Goal: Task Accomplishment & Management: Manage account settings

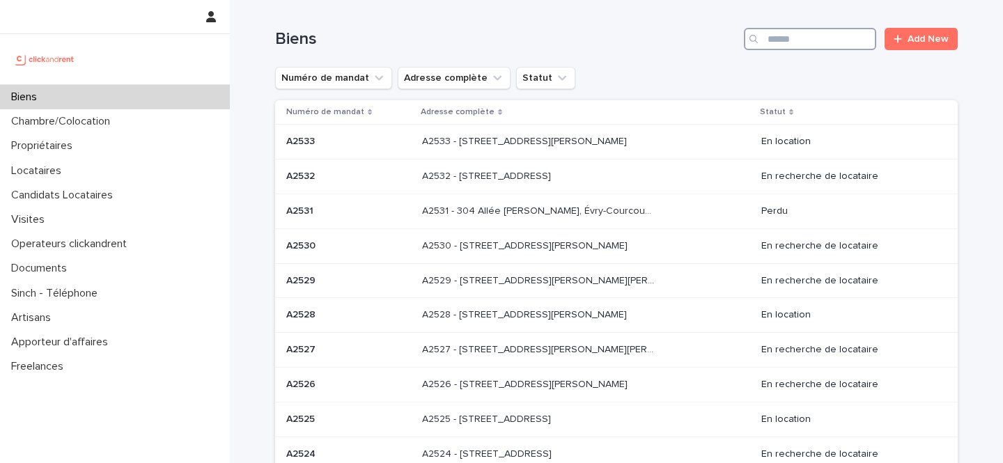
click at [809, 39] on input "Search" at bounding box center [810, 39] width 132 height 22
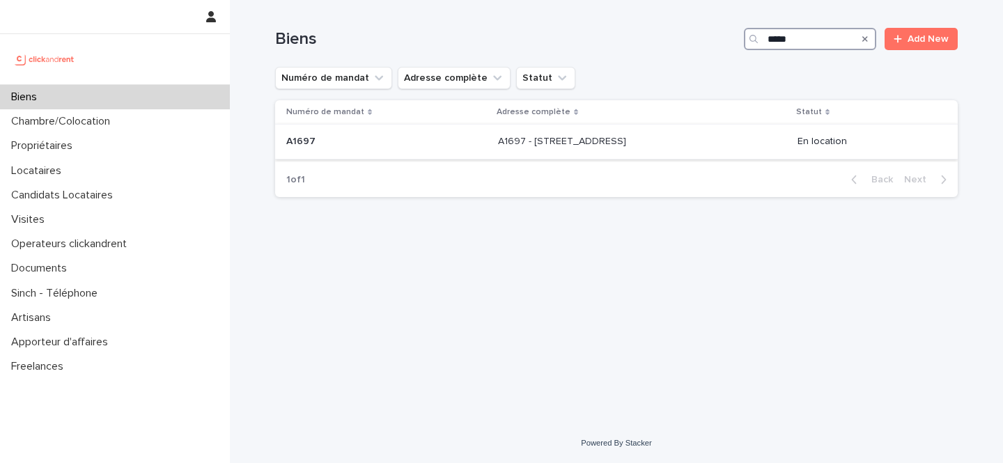
type input "*****"
click at [633, 150] on div "A1697 - 7 Place de Milan, Toulouse 31100 A1697 - 7 Place de Milan, Toulouse 311…" at bounding box center [642, 141] width 288 height 23
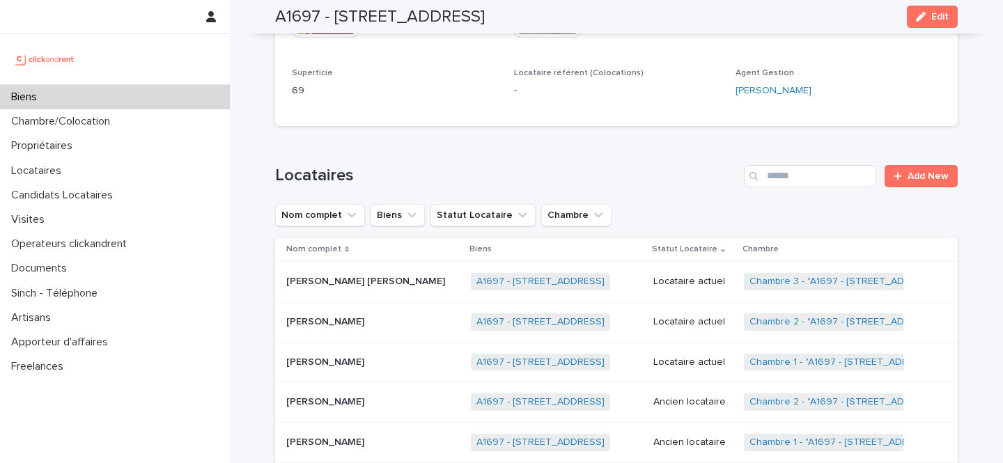
scroll to position [513, 0]
click at [817, 356] on link "Chambre 1 - "A1697 - 7 Place de Milan, Toulouse 31100"" at bounding box center [845, 362] width 190 height 12
click at [821, 316] on link "Chambre 2 - "A1697 - 7 Place de Milan, Toulouse 31100"" at bounding box center [846, 322] width 192 height 12
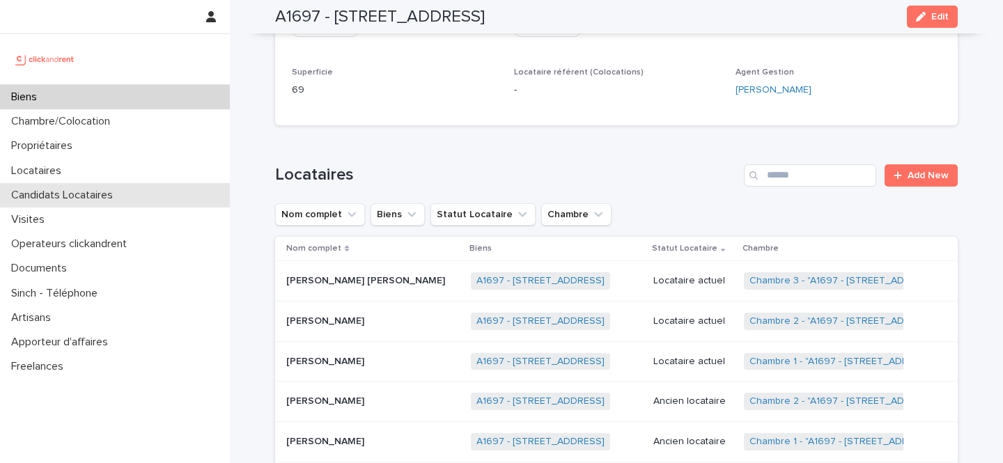
click at [88, 194] on p "Candidats Locataires" at bounding box center [65, 195] width 118 height 13
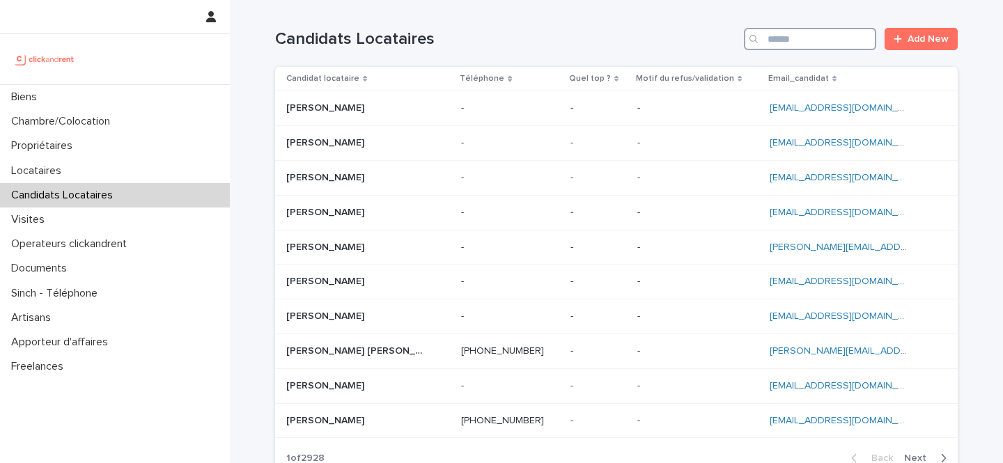
click at [822, 34] on input "Search" at bounding box center [810, 39] width 132 height 22
paste input "**********"
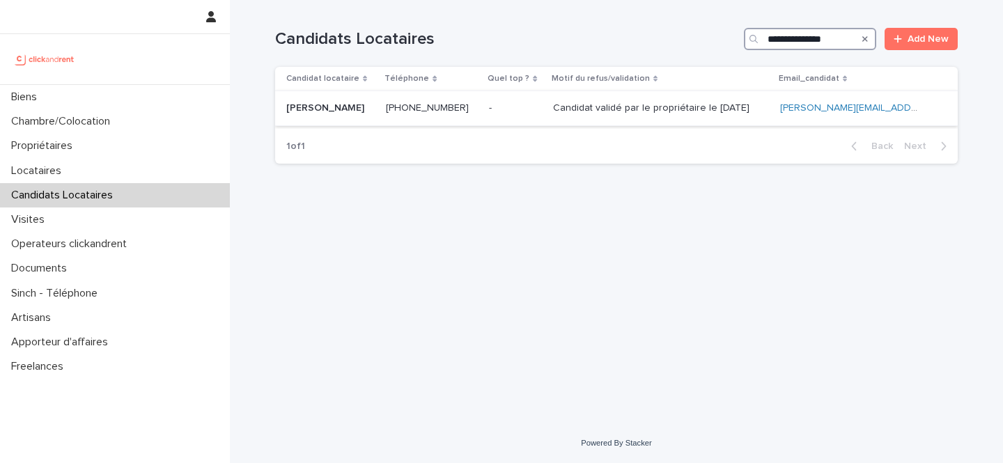
type input "**********"
click at [688, 105] on p "Candidat validé par le propriétaire le 19.08.2025" at bounding box center [652, 107] width 199 height 15
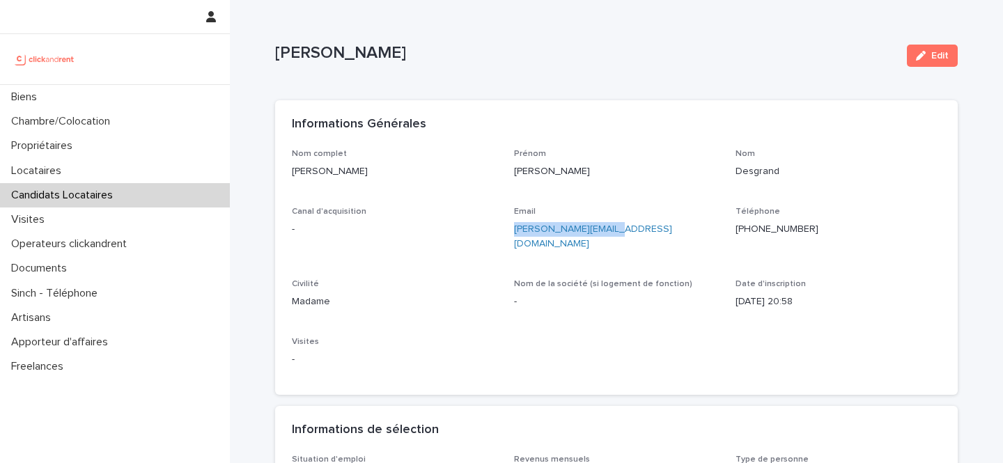
drag, startPoint x: 622, startPoint y: 226, endPoint x: 513, endPoint y: 231, distance: 108.8
click at [514, 231] on p "lucile.d26@gmail.com" at bounding box center [617, 236] width 206 height 29
copy link "lucile.d26@gmail.com"
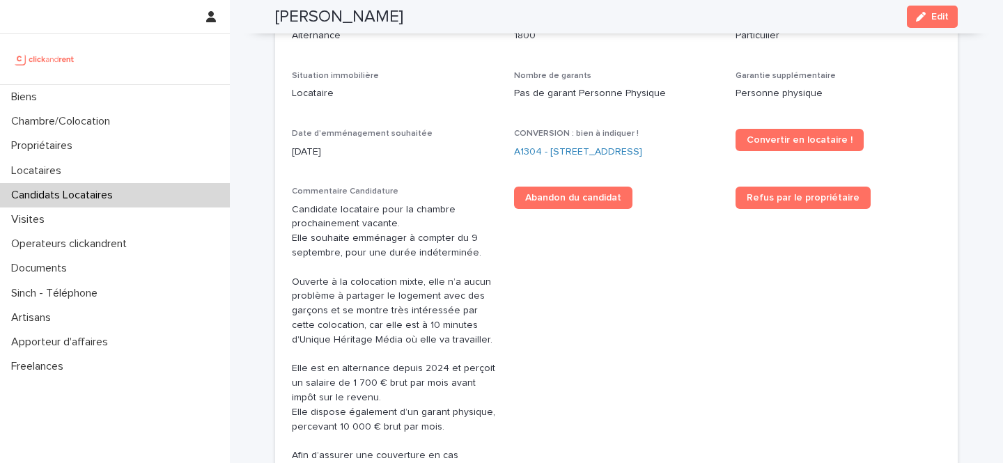
scroll to position [414, 0]
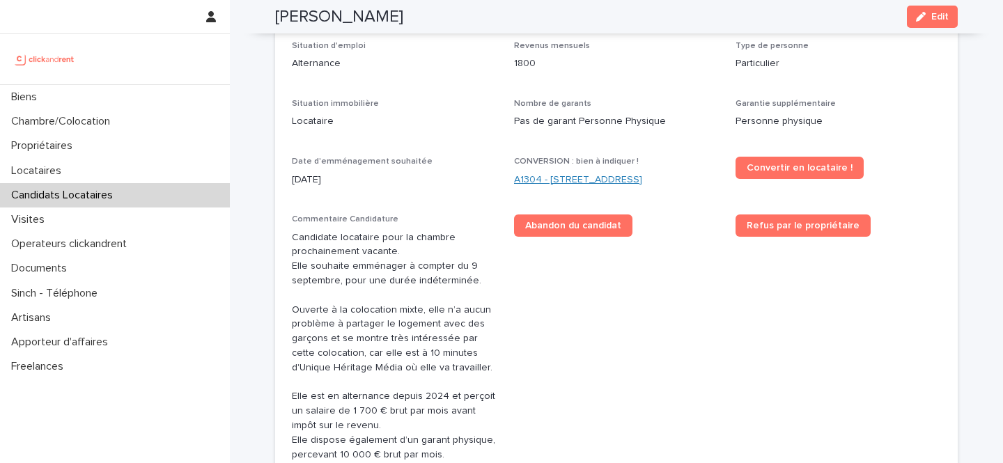
drag, startPoint x: 510, startPoint y: 165, endPoint x: 715, endPoint y: 169, distance: 204.9
click at [715, 169] on div "Situation d'emploi Alternance Revenus mensuels 1800 Type de personne Particulie…" at bounding box center [616, 319] width 649 height 557
copy link "A1304 - 49bis Boulevard Bessières, Paris 75017"
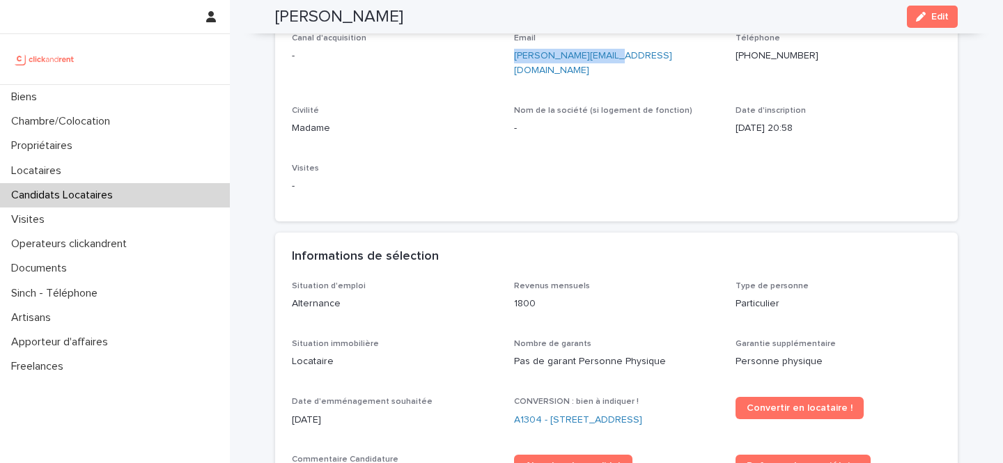
scroll to position [161, 0]
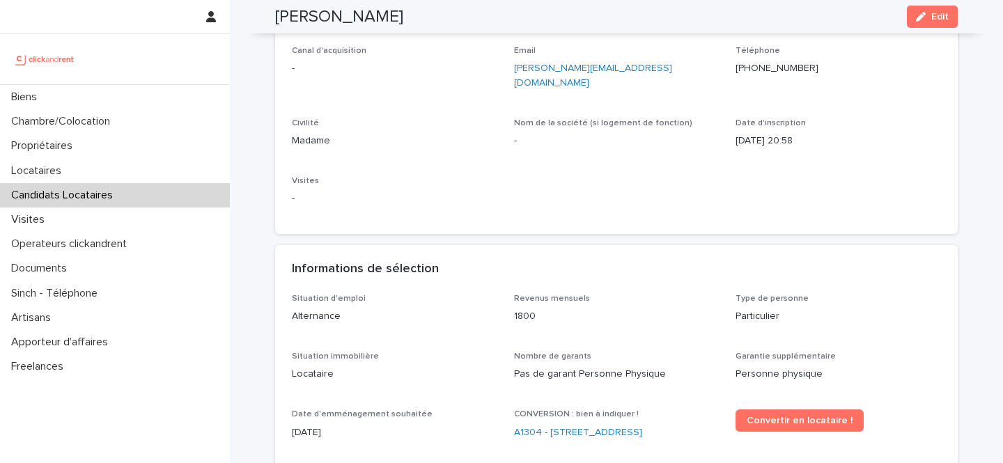
click at [355, 15] on h2 "Lucile Desgrand" at bounding box center [339, 17] width 128 height 20
copy div "Lucile Desgrand Edit"
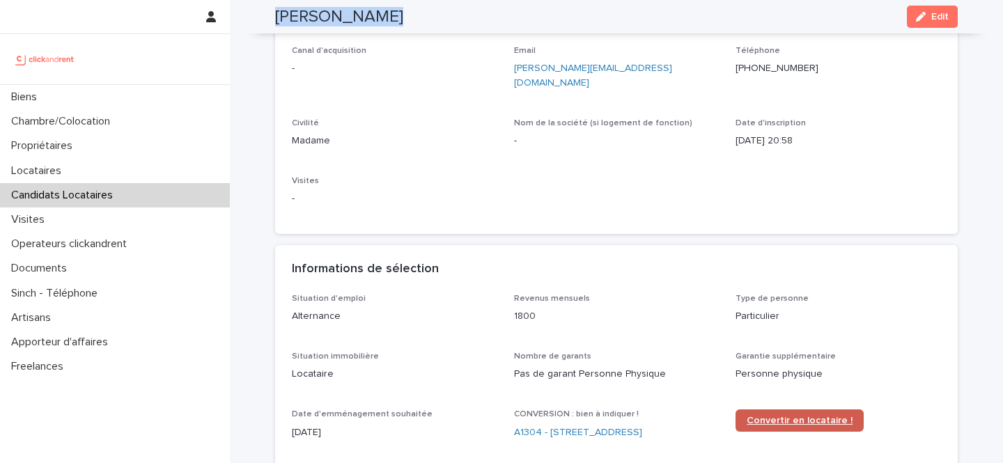
click at [791, 416] on span "Convertir en locataire !" at bounding box center [800, 421] width 106 height 10
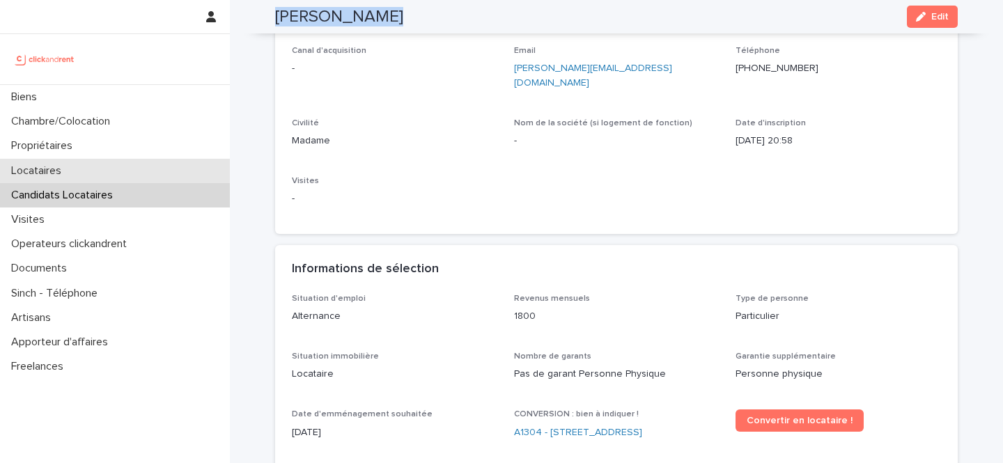
click at [131, 169] on div "Locataires" at bounding box center [115, 171] width 230 height 24
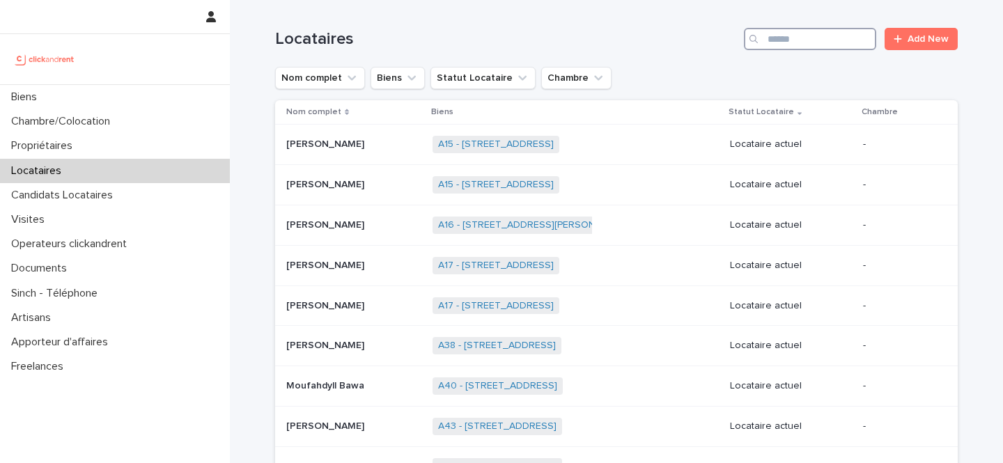
click at [832, 49] on input "Search" at bounding box center [810, 39] width 132 height 22
paste input "**********"
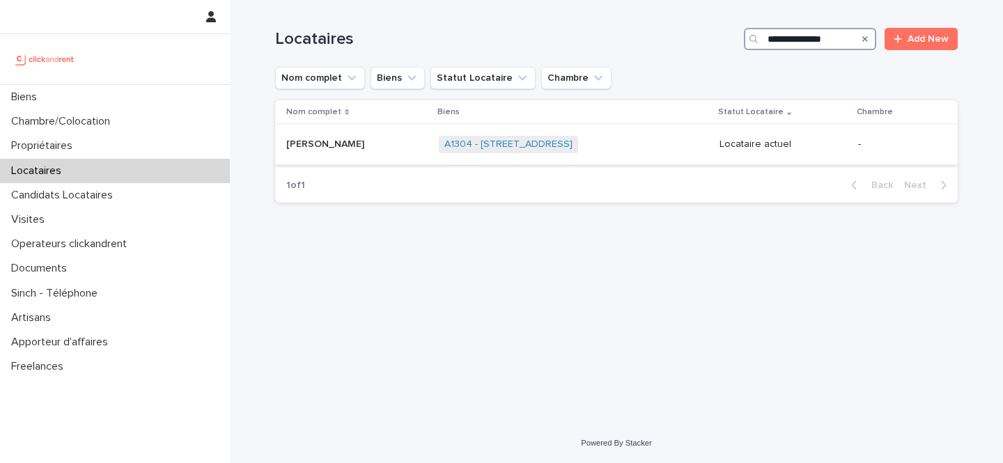
type input "**********"
click at [667, 139] on div "A1304 - 49bis Boulevard Bessières, Paris 75017 + 0" at bounding box center [574, 144] width 270 height 29
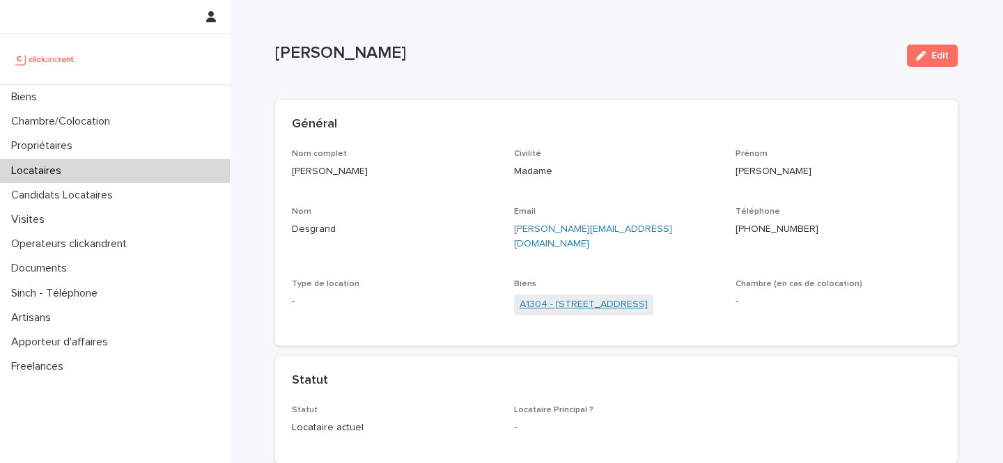
click at [543, 297] on link "A1304 - 49bis Boulevard Bessières, Paris 75017" at bounding box center [584, 304] width 128 height 15
click at [917, 51] on icon "button" at bounding box center [921, 56] width 10 height 10
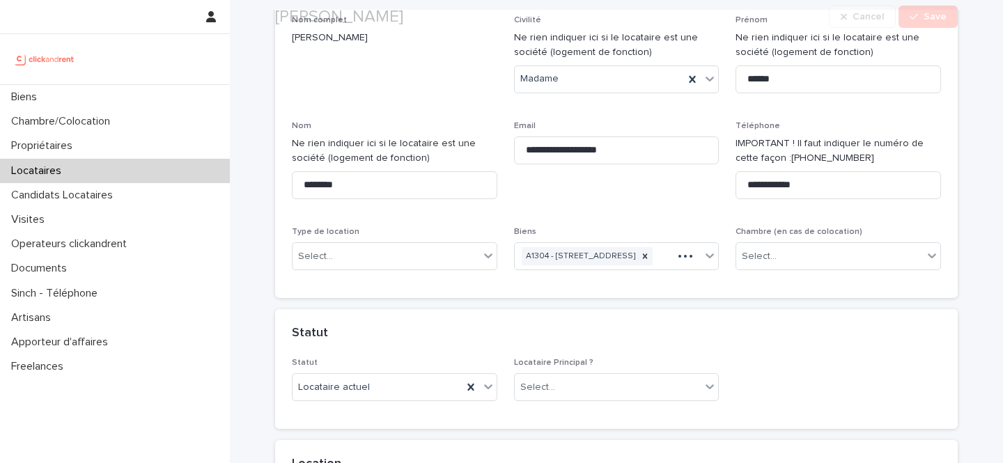
scroll to position [137, 0]
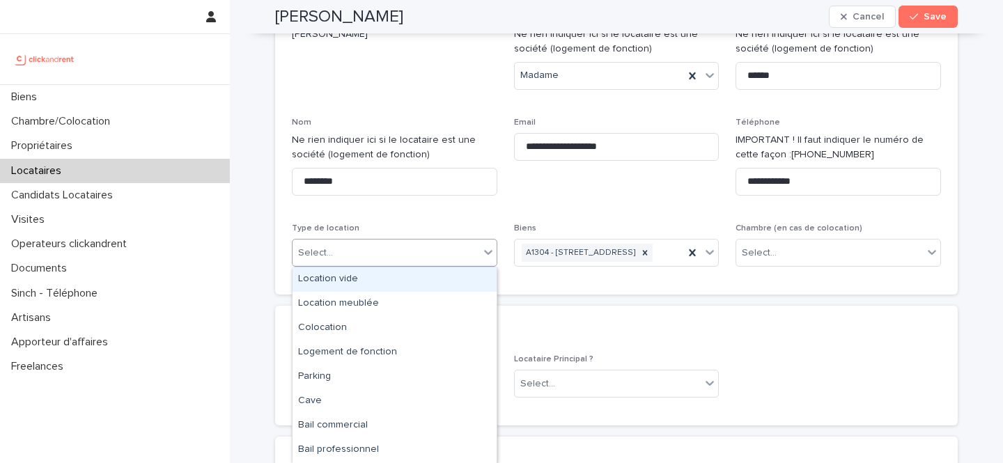
click at [424, 258] on div "Select..." at bounding box center [386, 253] width 187 height 23
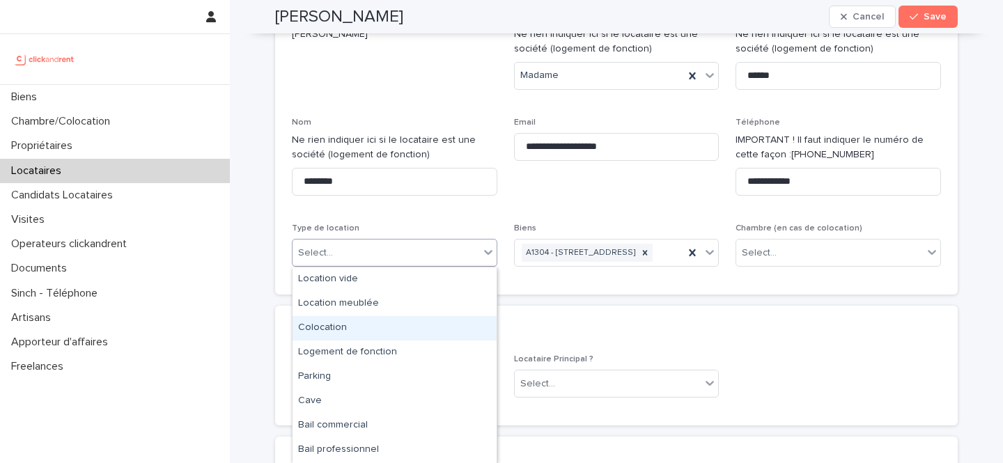
click at [366, 329] on div "Colocation" at bounding box center [395, 328] width 204 height 24
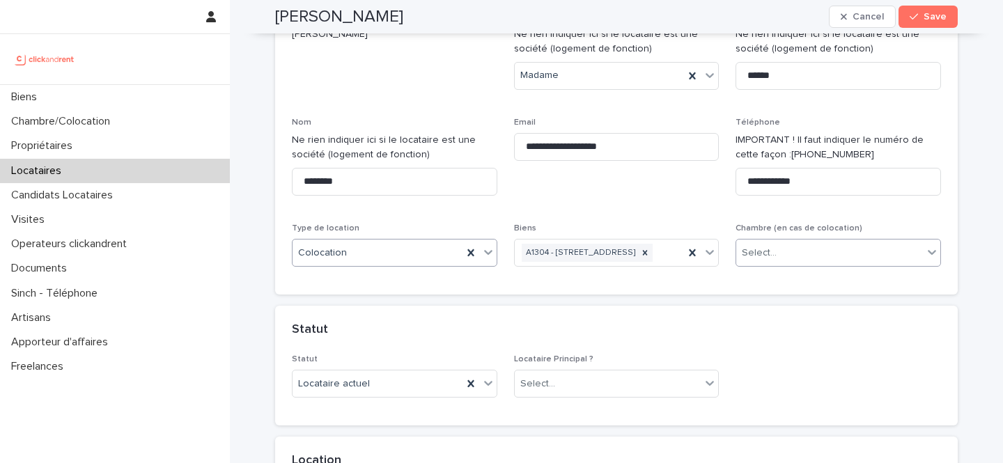
click at [876, 249] on div "Select..." at bounding box center [829, 253] width 187 height 23
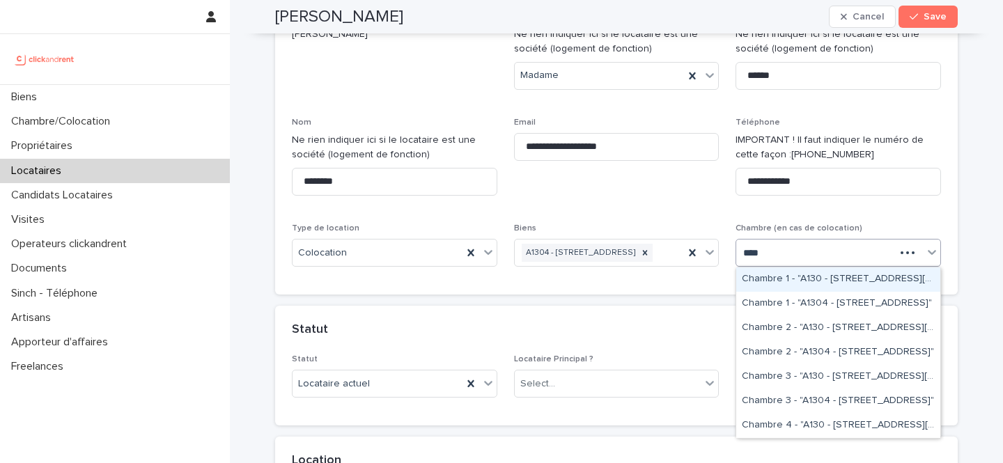
type input "*****"
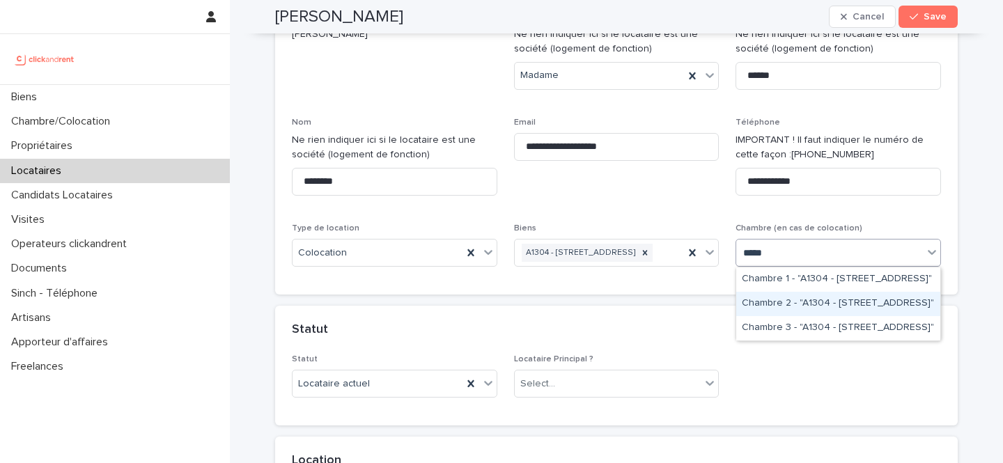
click at [872, 306] on div "Chambre 2 - "A1304 - 49bis Boulevard Bessières, Paris 75017"" at bounding box center [838, 304] width 204 height 24
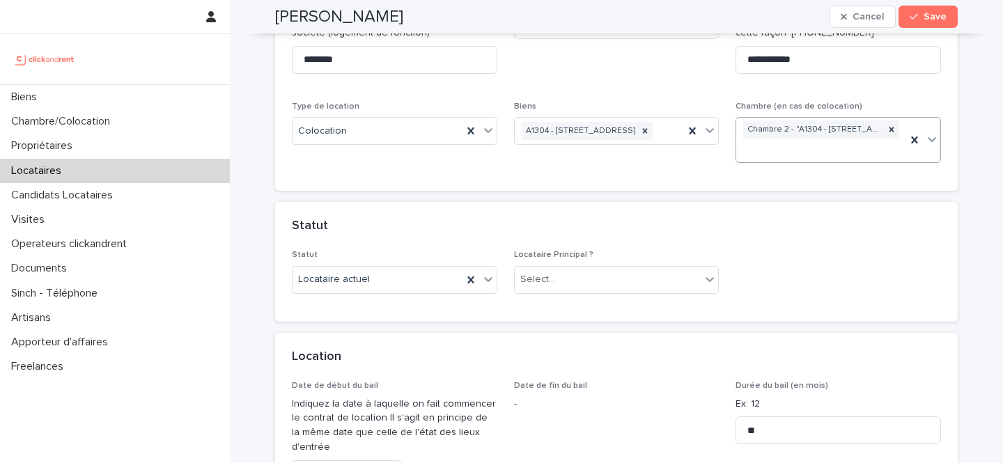
scroll to position [261, 0]
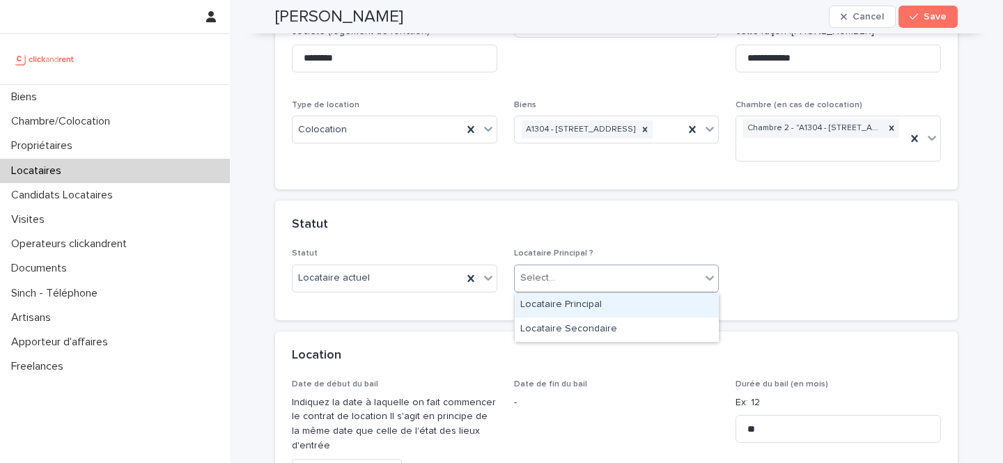
click at [587, 287] on div "Select..." at bounding box center [608, 278] width 187 height 23
click at [587, 302] on div "Locataire Principal" at bounding box center [617, 305] width 204 height 24
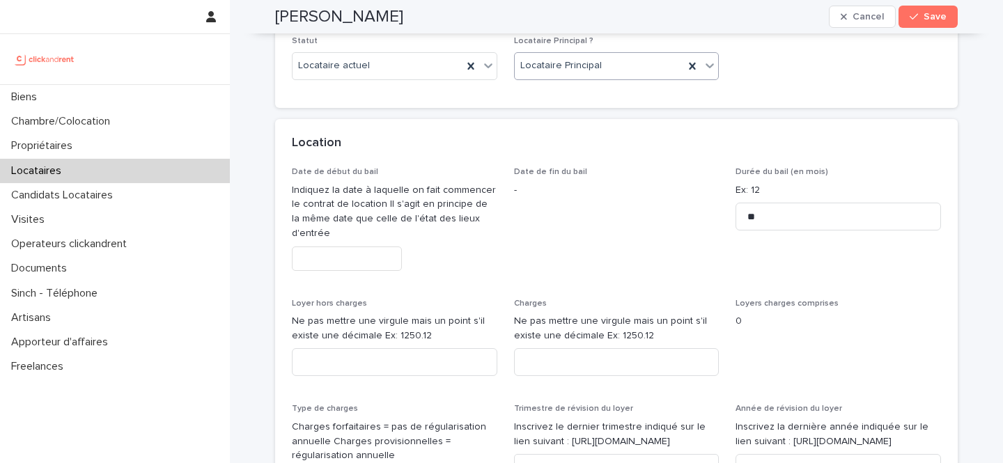
scroll to position [475, 0]
click at [412, 361] on input at bounding box center [395, 360] width 206 height 28
type input "***"
click at [586, 357] on input at bounding box center [617, 360] width 206 height 28
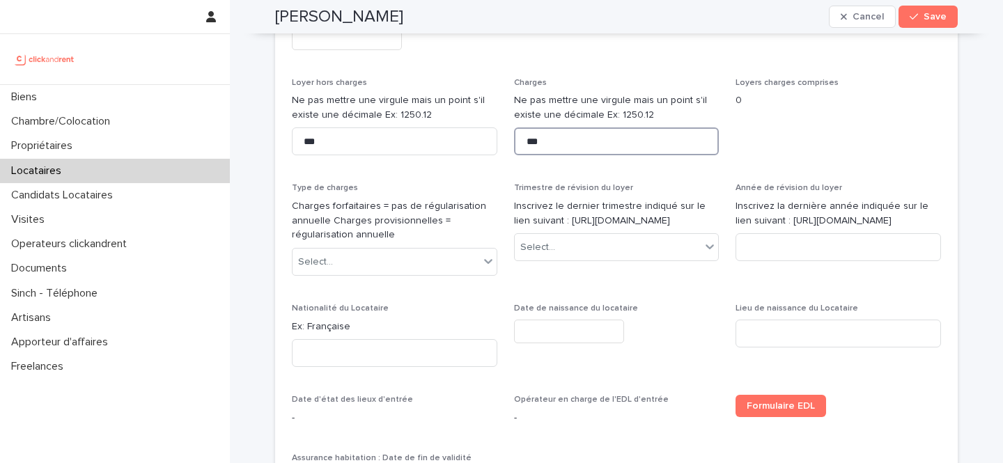
scroll to position [696, 0]
type input "***"
click at [435, 252] on div "Select..." at bounding box center [386, 260] width 187 height 23
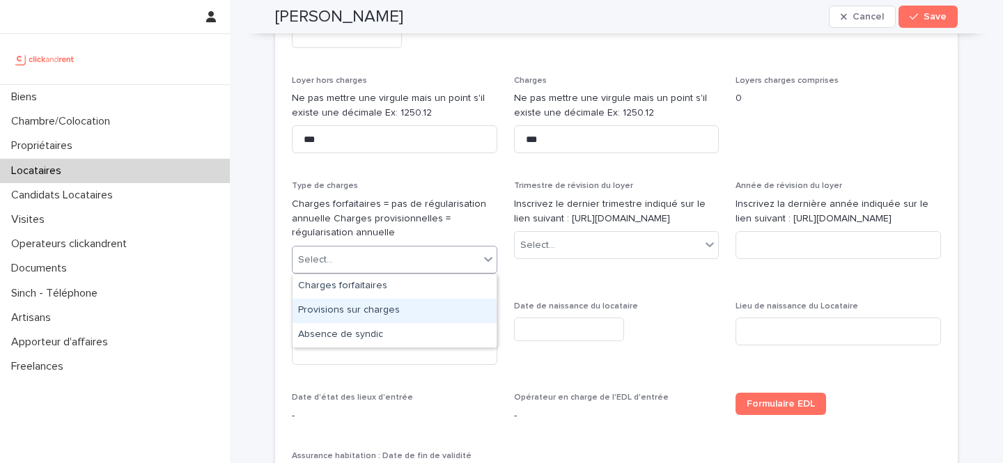
click at [398, 304] on div "Provisions sur charges" at bounding box center [395, 311] width 204 height 24
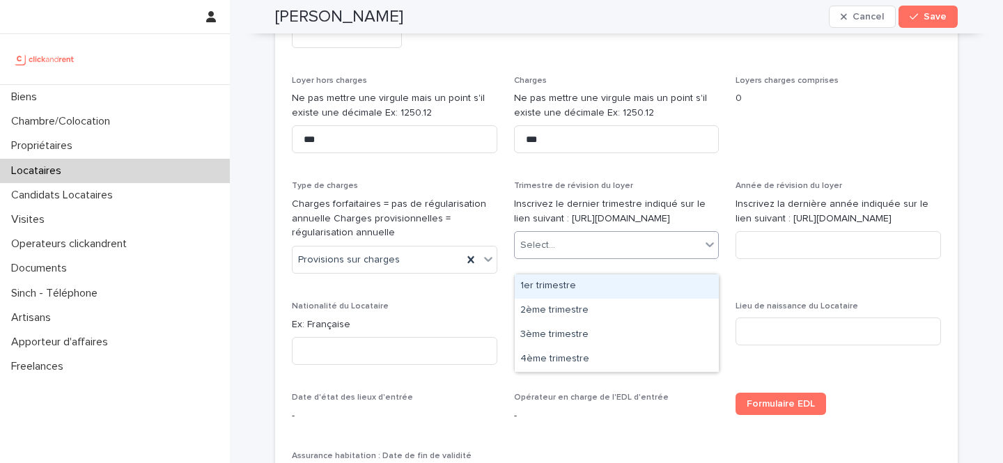
click at [529, 253] on div "Select..." at bounding box center [537, 245] width 35 height 15
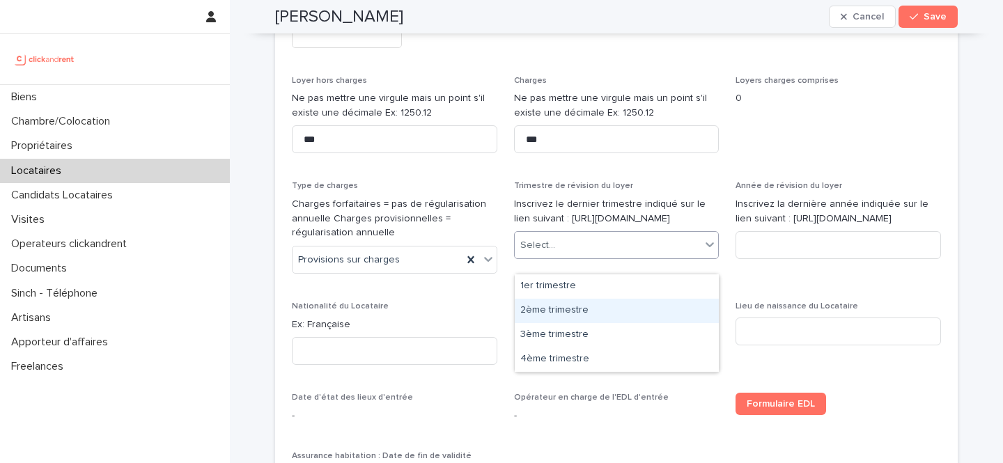
click at [539, 310] on div "2ème trimestre" at bounding box center [617, 311] width 204 height 24
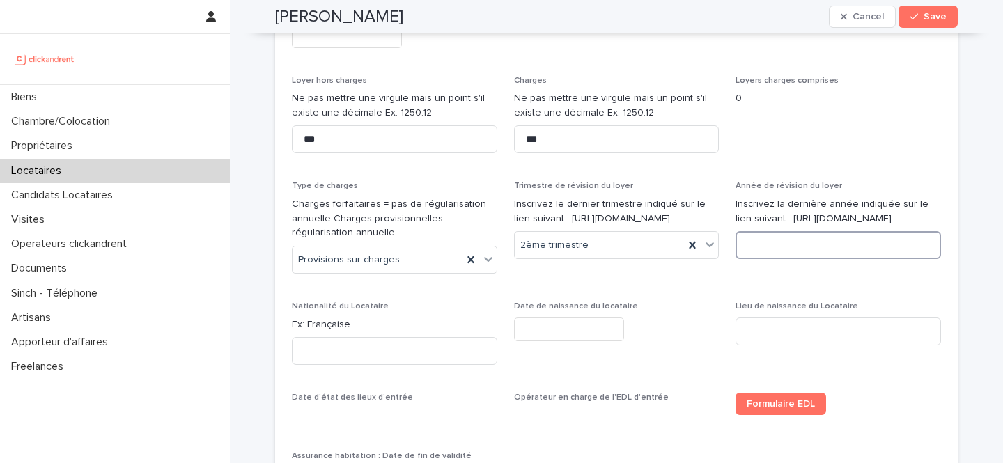
click at [756, 255] on input at bounding box center [839, 245] width 206 height 28
type input "****"
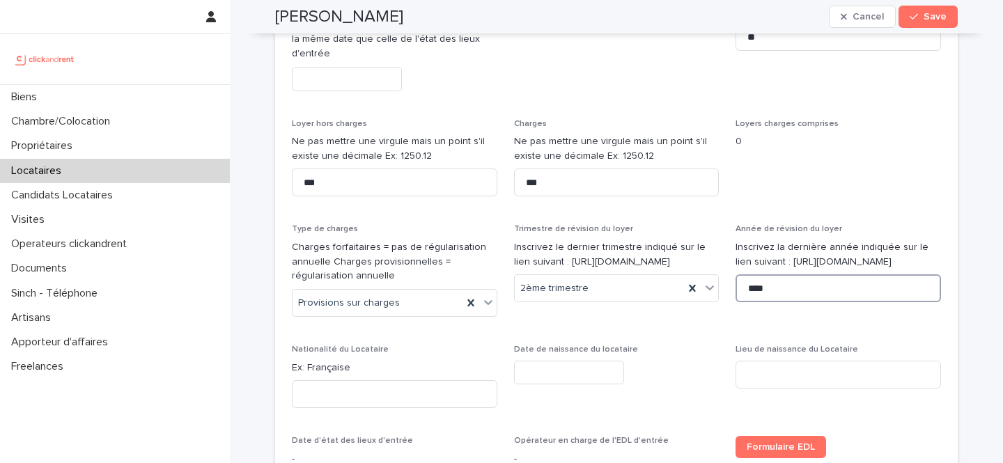
scroll to position [655, 0]
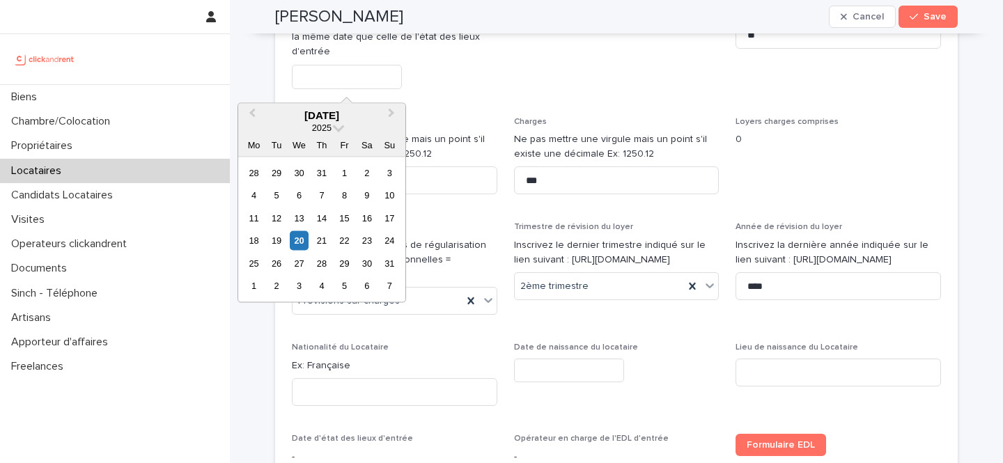
click at [366, 82] on input "text" at bounding box center [347, 77] width 110 height 24
click at [351, 285] on div "5" at bounding box center [344, 286] width 19 height 19
type input "********"
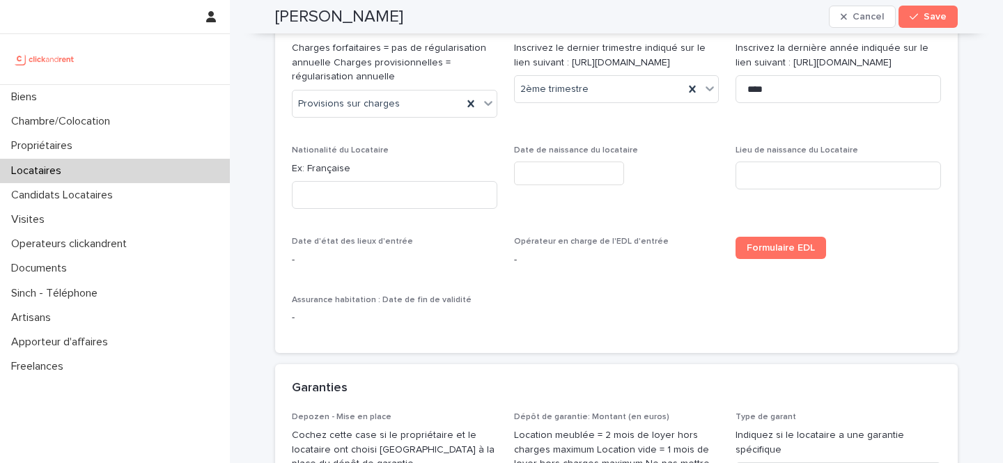
scroll to position [858, 0]
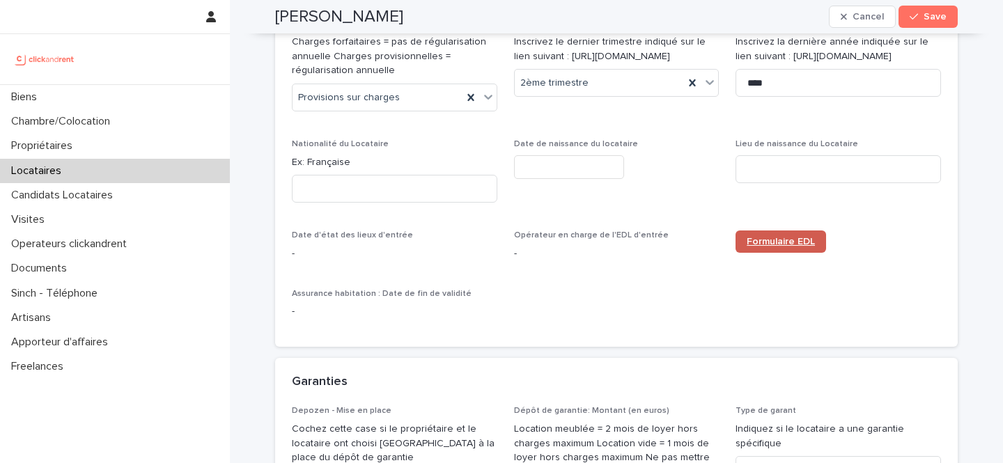
click at [756, 241] on span "Formulaire EDL" at bounding box center [781, 242] width 68 height 10
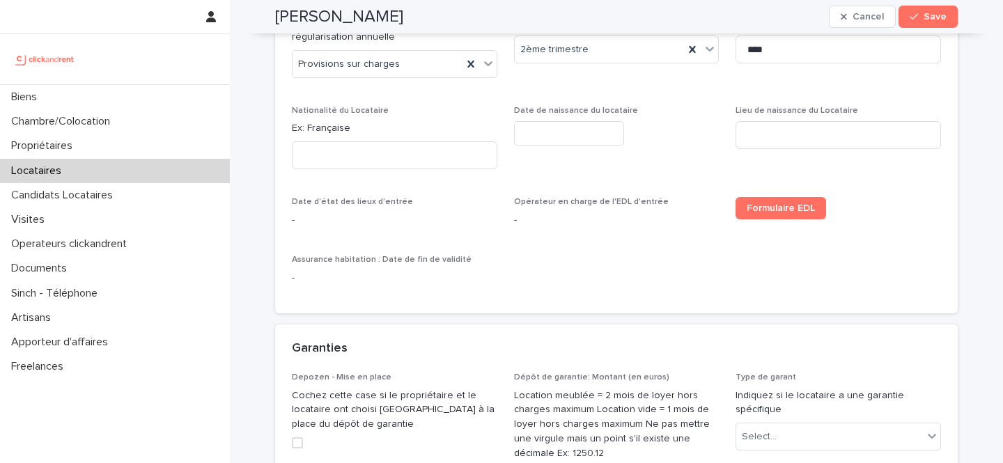
scroll to position [1154, 0]
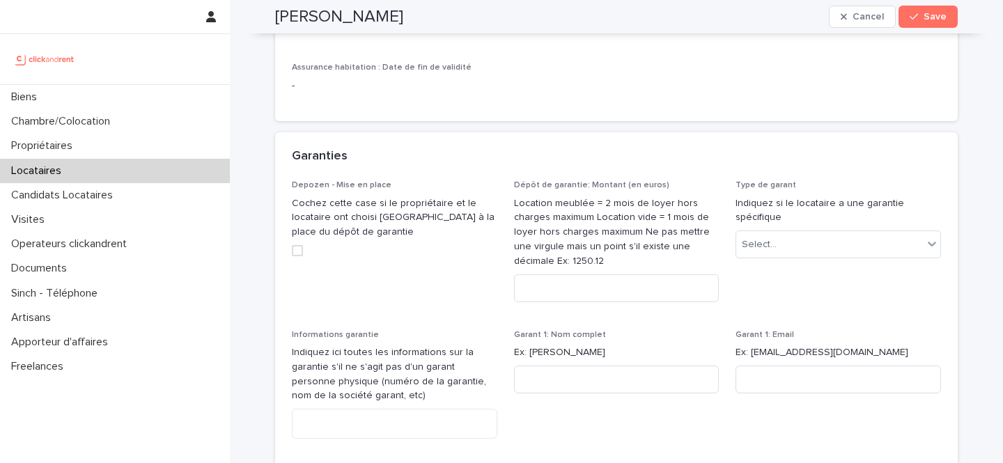
click at [775, 259] on div "Type de garant Indiquez si le locataire a une garantie spécifique Select..." at bounding box center [839, 224] width 206 height 89
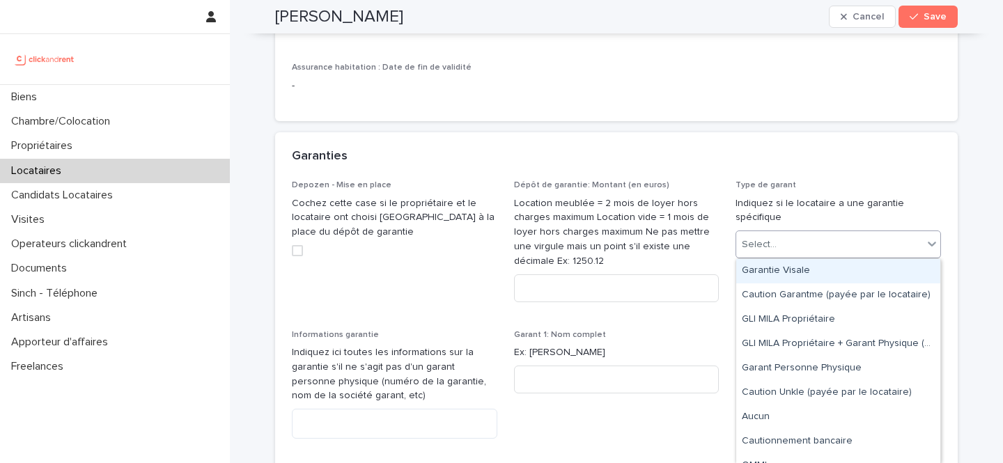
click at [776, 251] on div "Select..." at bounding box center [829, 244] width 187 height 23
click at [772, 276] on div "Garantie Visale" at bounding box center [838, 271] width 204 height 24
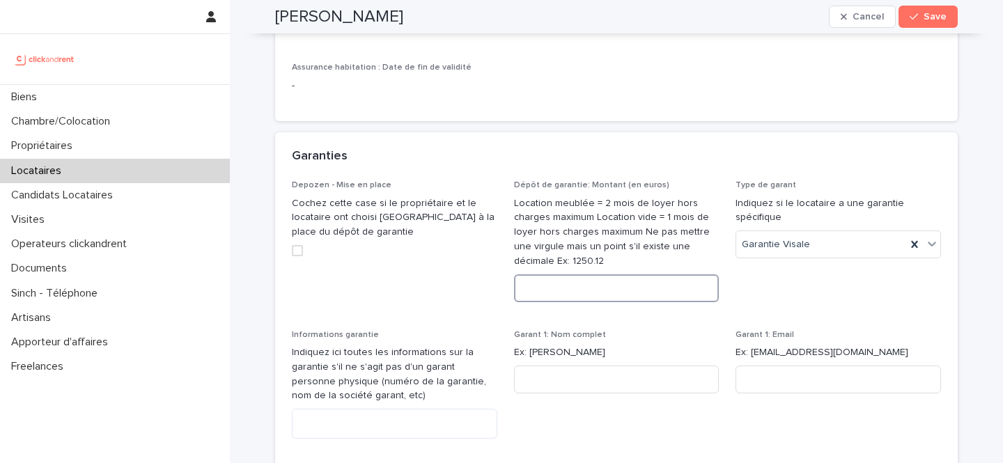
click at [628, 291] on input at bounding box center [617, 288] width 206 height 28
type input "****"
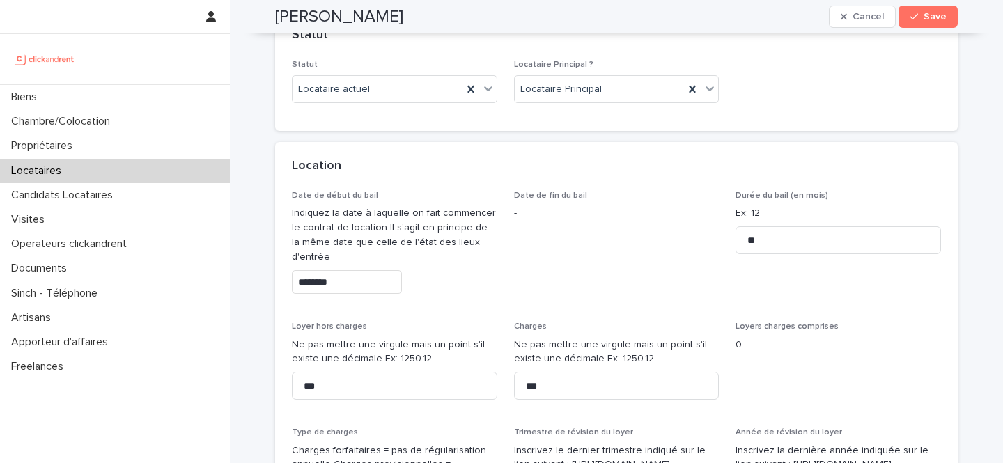
scroll to position [630, 0]
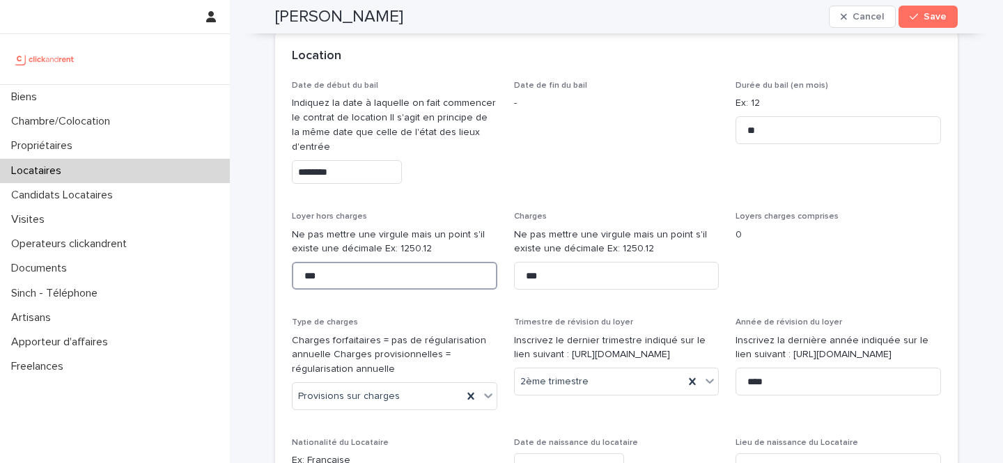
click at [347, 281] on input "***" at bounding box center [395, 276] width 206 height 28
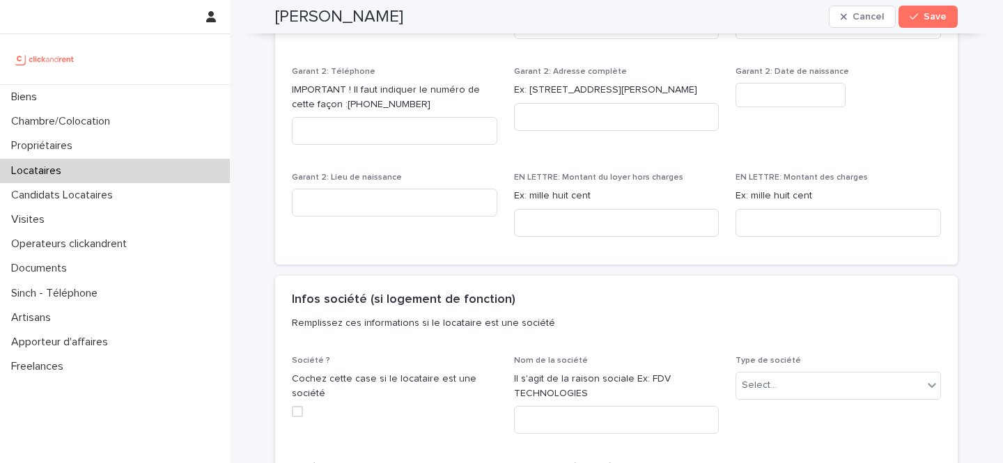
scroll to position [1754, 0]
click at [610, 239] on div "EN LETTRE: Montant du loyer hors charges Ex: mille huit cent" at bounding box center [617, 207] width 206 height 75
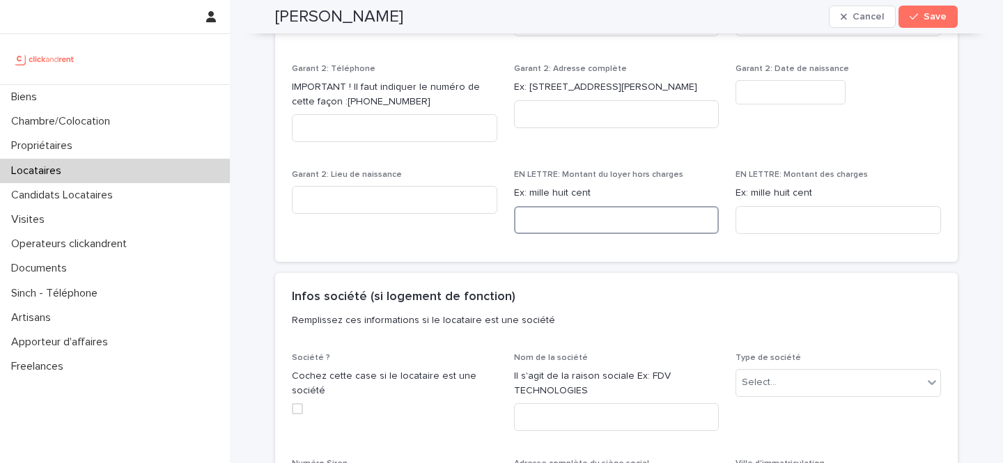
click at [612, 230] on input at bounding box center [617, 220] width 206 height 28
paste input "**********"
type input "**********"
click at [793, 226] on input at bounding box center [839, 220] width 206 height 28
paste input "****"
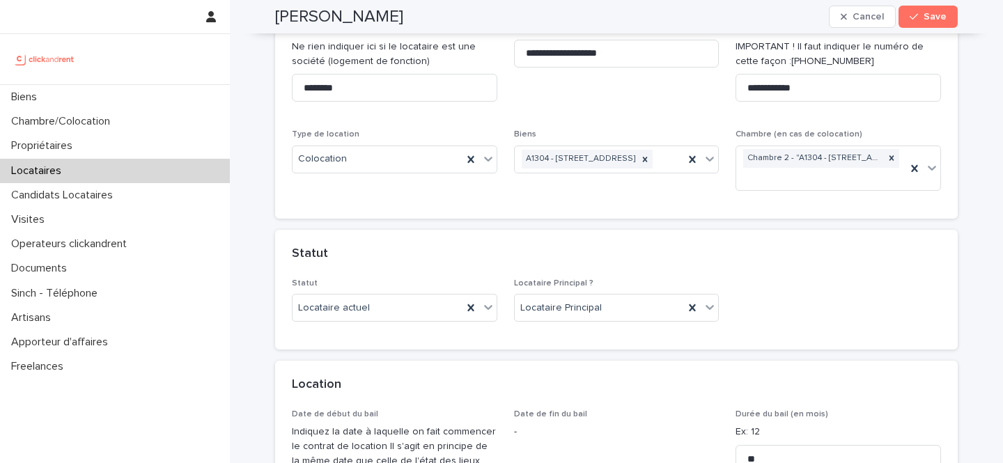
scroll to position [240, 0]
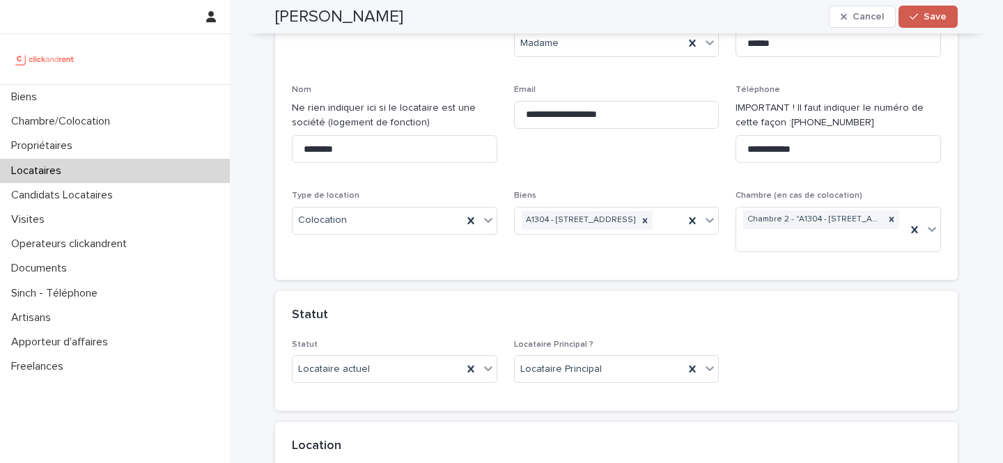
type input "****"
click at [927, 23] on button "Save" at bounding box center [928, 17] width 59 height 22
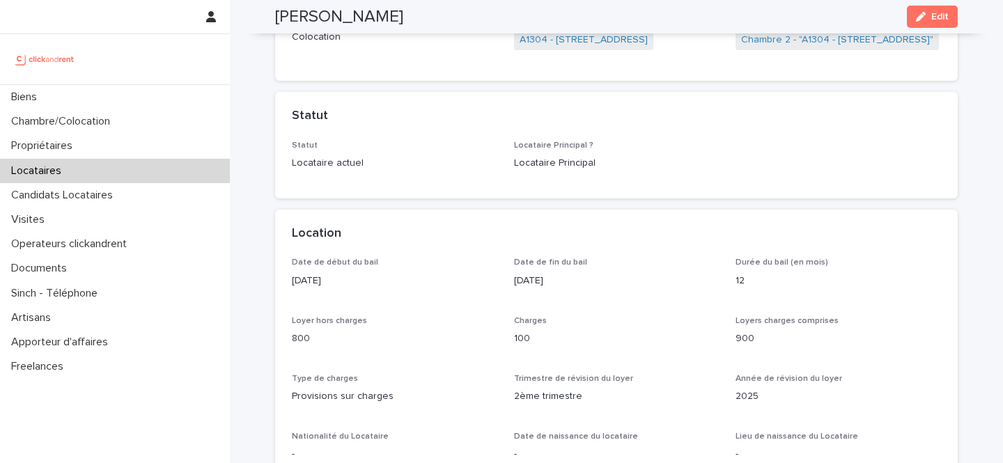
scroll to position [267, 0]
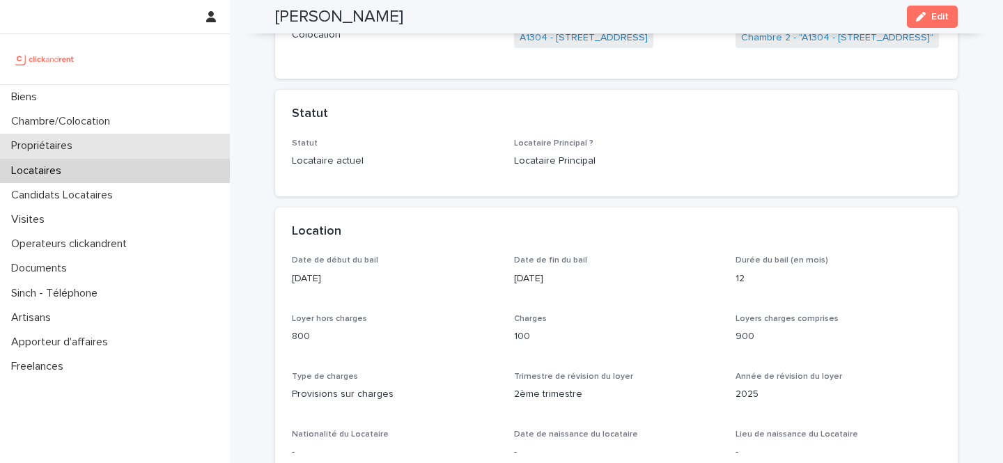
click at [98, 139] on div "Propriétaires" at bounding box center [115, 146] width 230 height 24
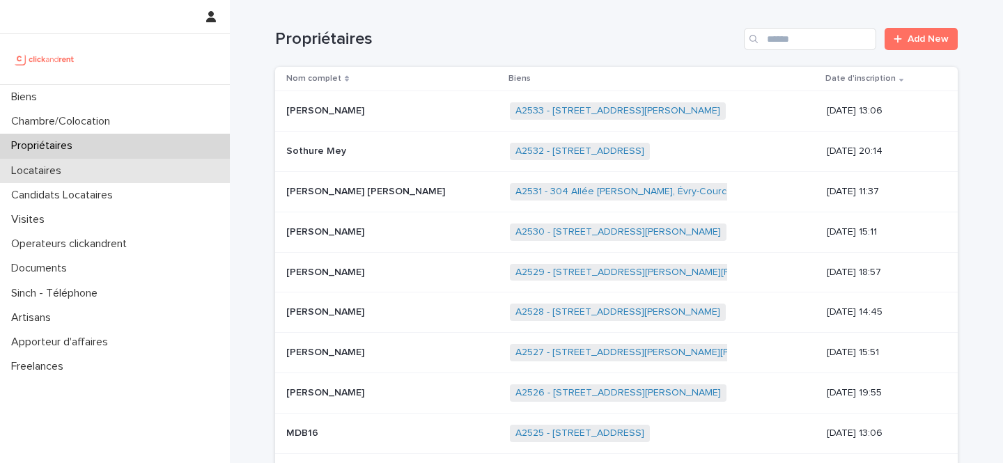
click at [176, 170] on div "Locataires" at bounding box center [115, 171] width 230 height 24
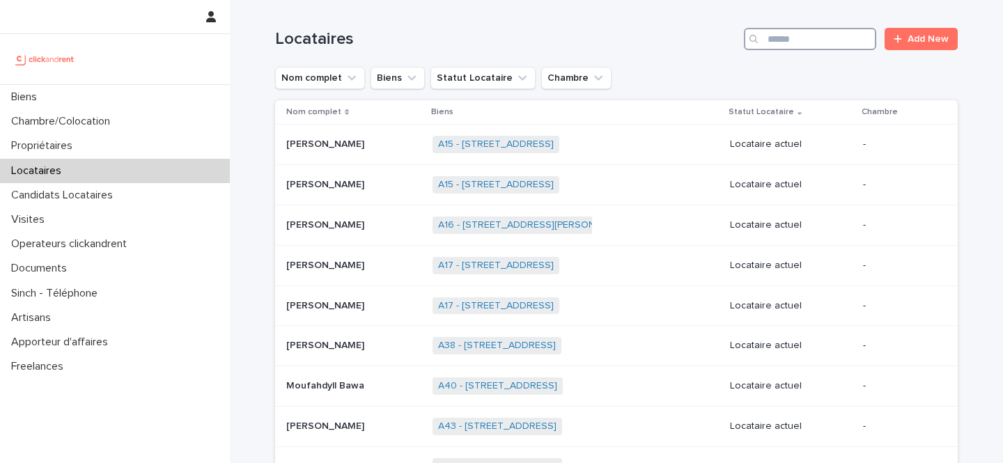
click at [803, 39] on input "Search" at bounding box center [810, 39] width 132 height 22
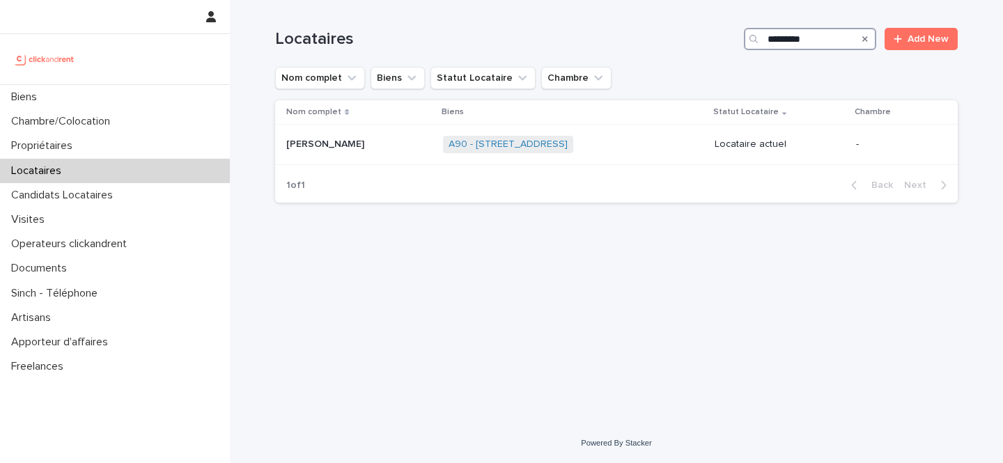
drag, startPoint x: 778, startPoint y: 38, endPoint x: 782, endPoint y: 100, distance: 62.1
click at [778, 43] on input "*********" at bounding box center [810, 39] width 132 height 22
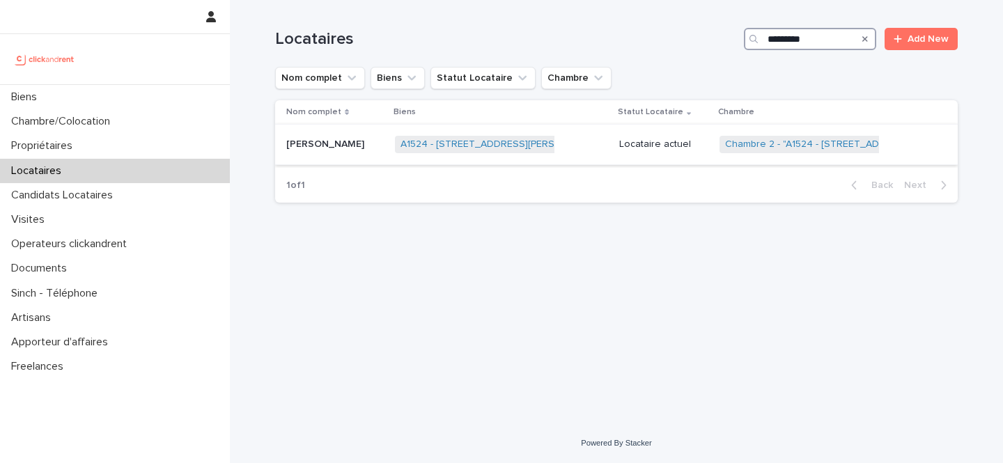
type input "*********"
click at [622, 148] on p "Locataire actuel" at bounding box center [663, 145] width 89 height 12
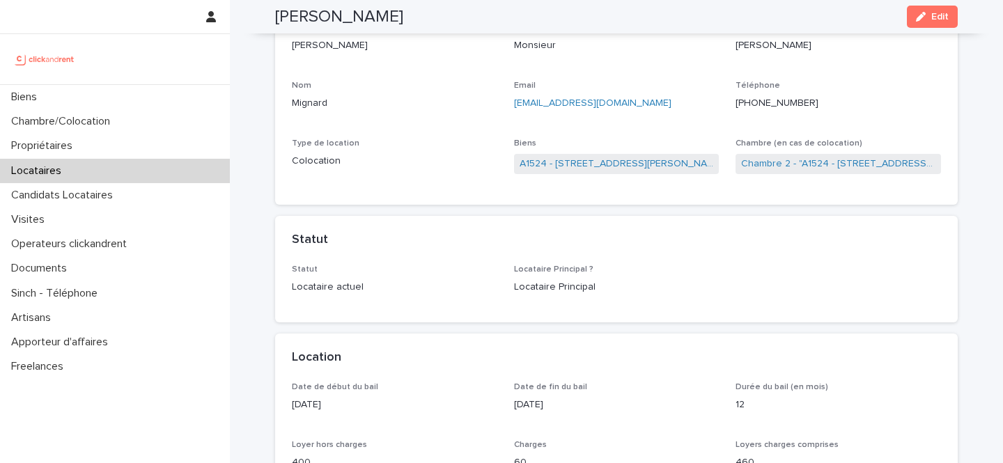
scroll to position [124, 0]
click at [931, 17] on span "Edit" at bounding box center [939, 17] width 17 height 10
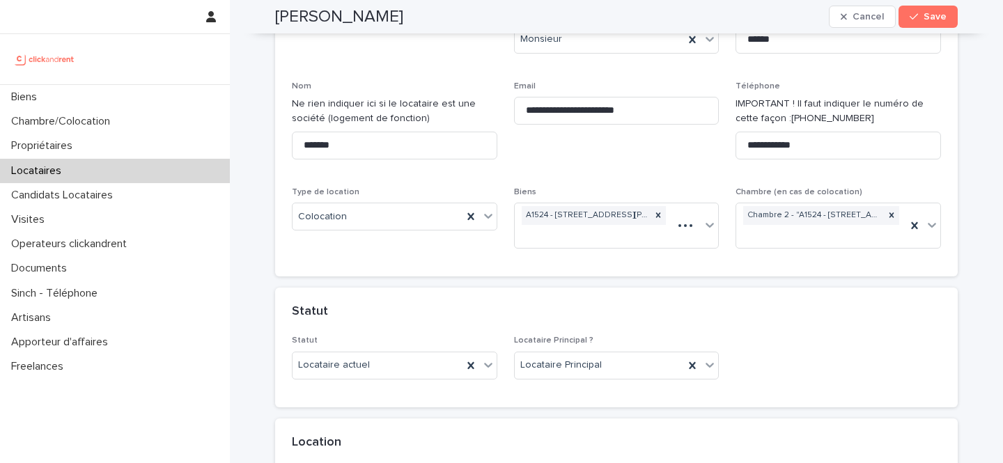
scroll to position [177, 0]
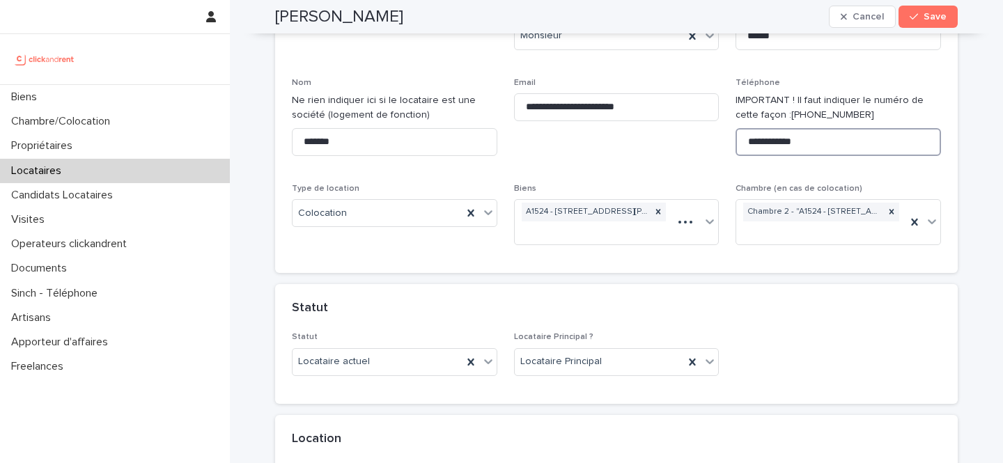
click at [824, 144] on input "**********" at bounding box center [839, 142] width 206 height 28
drag, startPoint x: 824, startPoint y: 144, endPoint x: 801, endPoint y: 141, distance: 23.1
click at [801, 144] on input "**********" at bounding box center [839, 142] width 206 height 28
click at [801, 141] on input "**********" at bounding box center [839, 142] width 206 height 28
drag, startPoint x: 835, startPoint y: 140, endPoint x: 765, endPoint y: 142, distance: 70.4
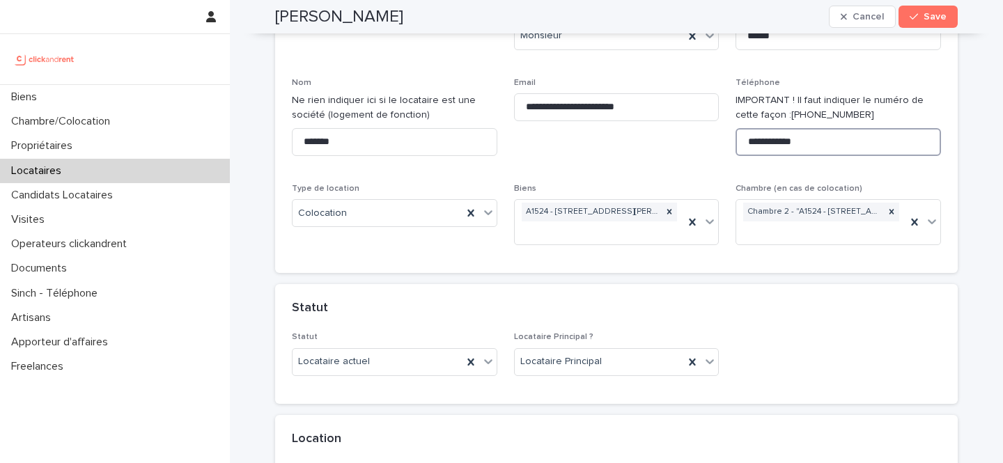
click at [765, 142] on input "**********" at bounding box center [839, 142] width 206 height 28
paste input "*****"
type input "**********"
click at [922, 14] on div "button" at bounding box center [917, 17] width 14 height 10
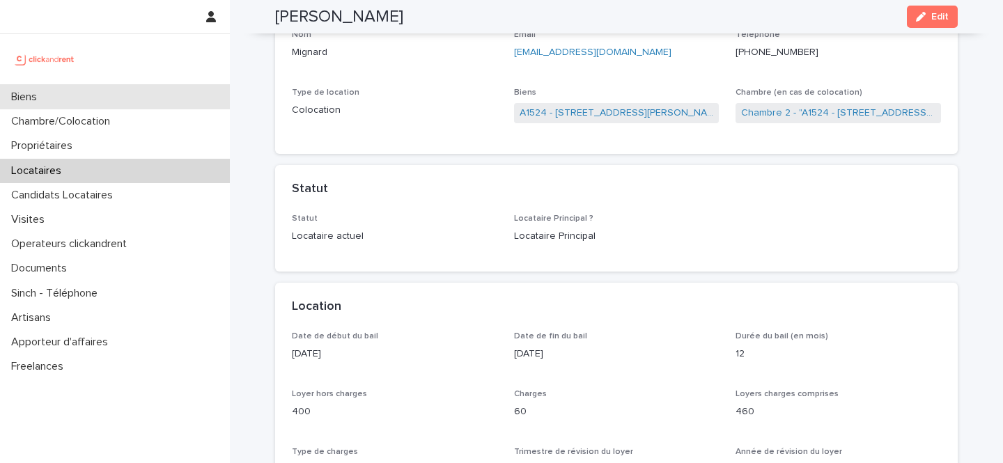
click at [106, 93] on div "Biens" at bounding box center [115, 97] width 230 height 24
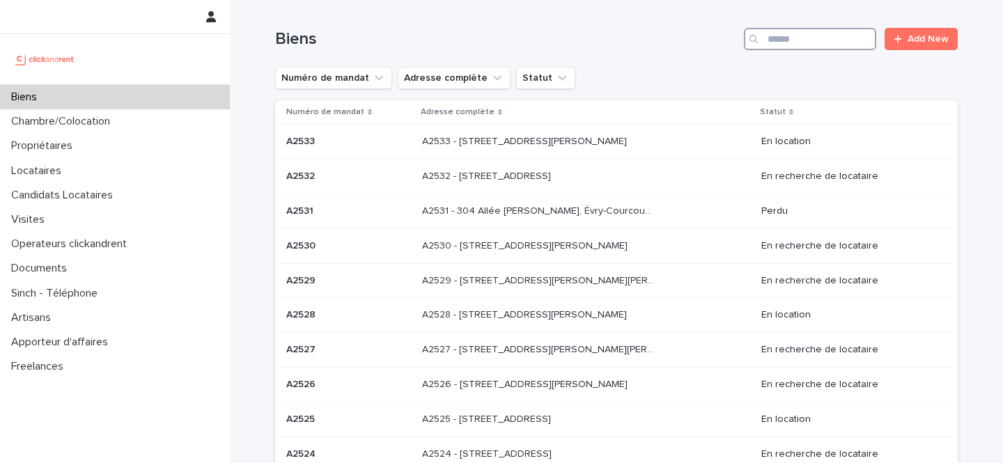
click at [821, 38] on input "Search" at bounding box center [810, 39] width 132 height 22
type input "*****"
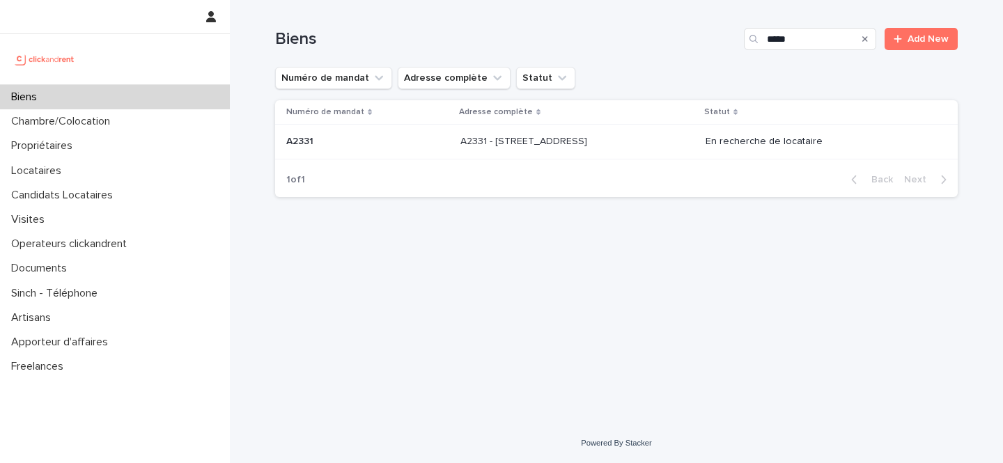
click at [520, 148] on div "A2331 - 8 Rue de Bordeaux, Toulouse 31200 A2331 - 8 Rue de Bordeaux, Toulouse 3…" at bounding box center [577, 141] width 234 height 23
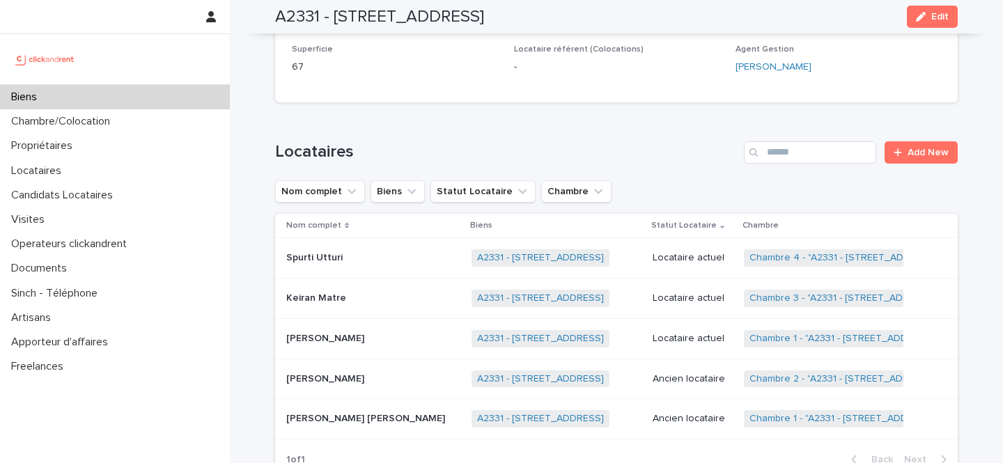
scroll to position [905, 0]
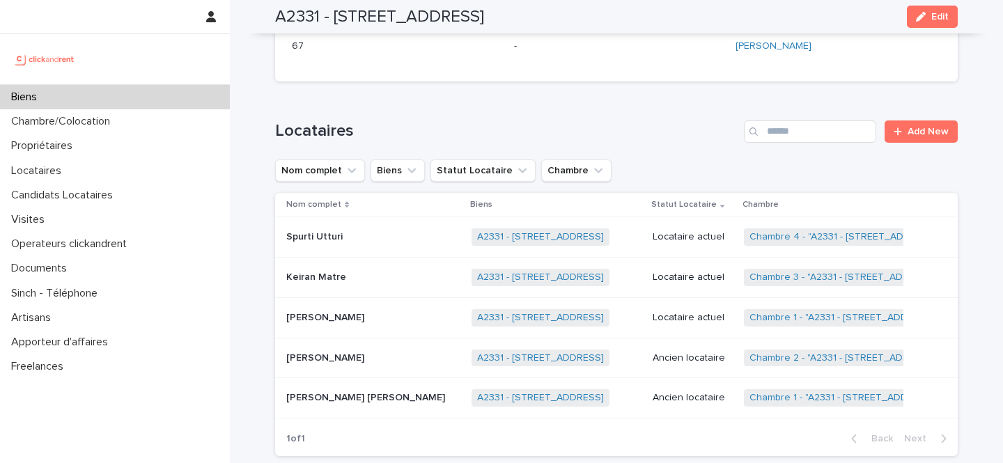
click at [346, 353] on p at bounding box center [373, 359] width 174 height 12
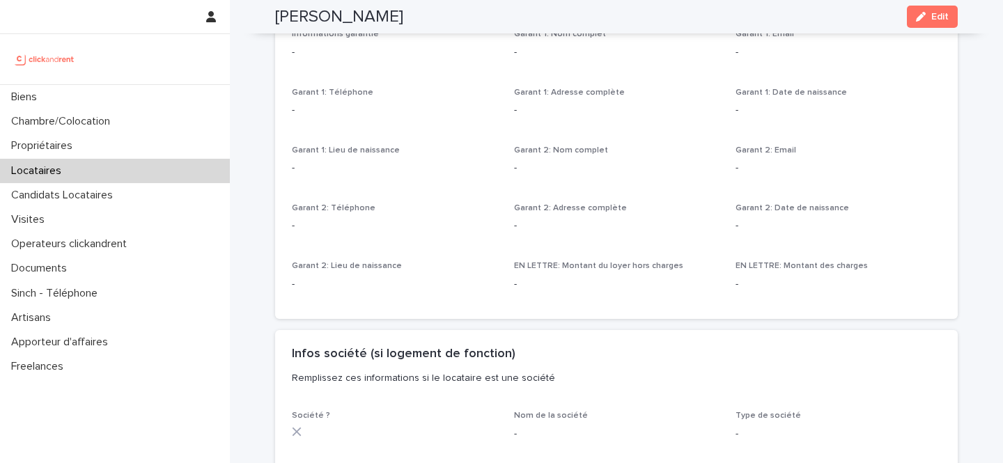
scroll to position [951, 0]
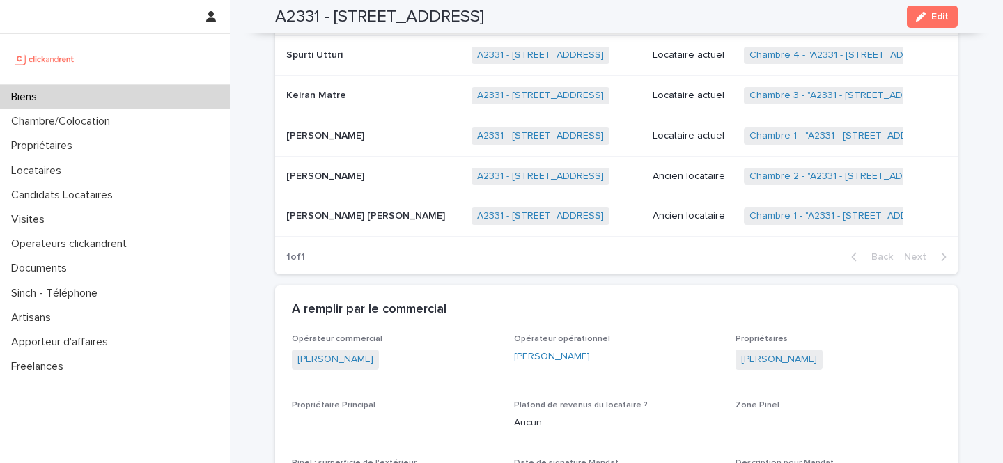
scroll to position [1071, 0]
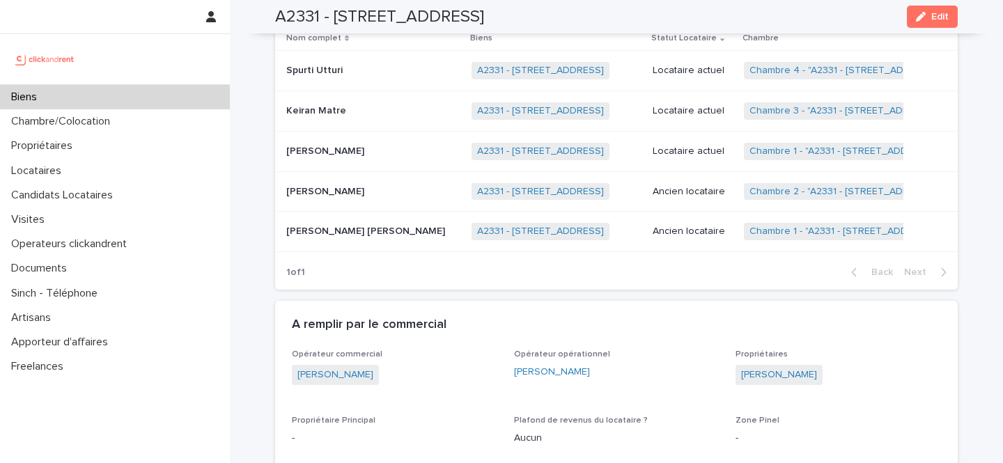
click at [391, 144] on div "Laura Blaise Laura Blaise" at bounding box center [373, 151] width 174 height 23
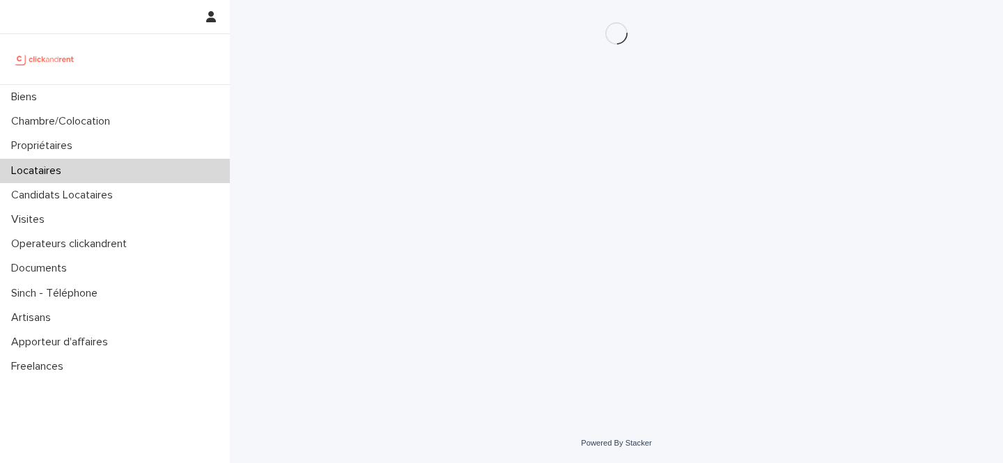
click at [54, 171] on p "Locataires" at bounding box center [39, 170] width 67 height 13
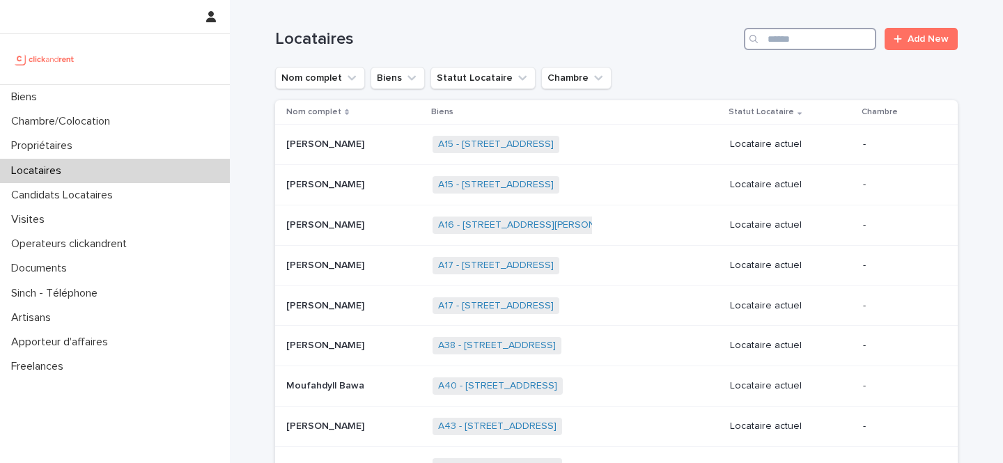
click at [829, 45] on input "Search" at bounding box center [810, 39] width 132 height 22
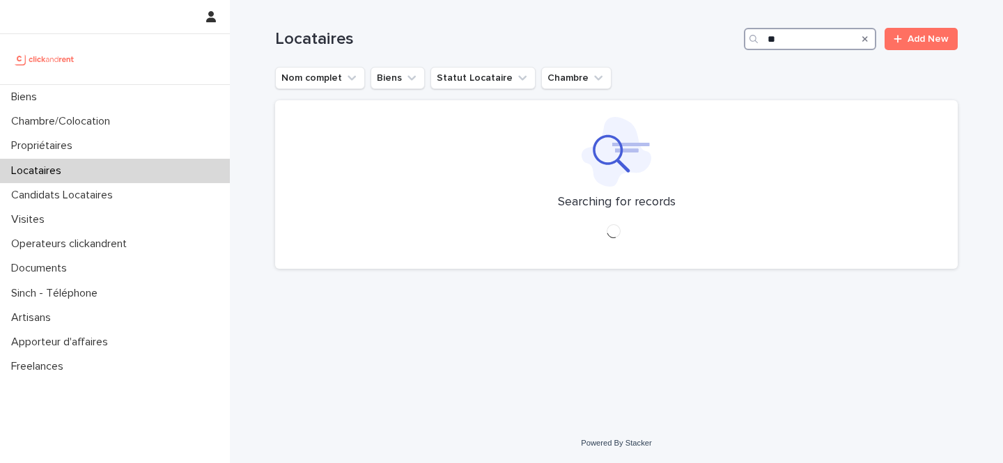
type input "*"
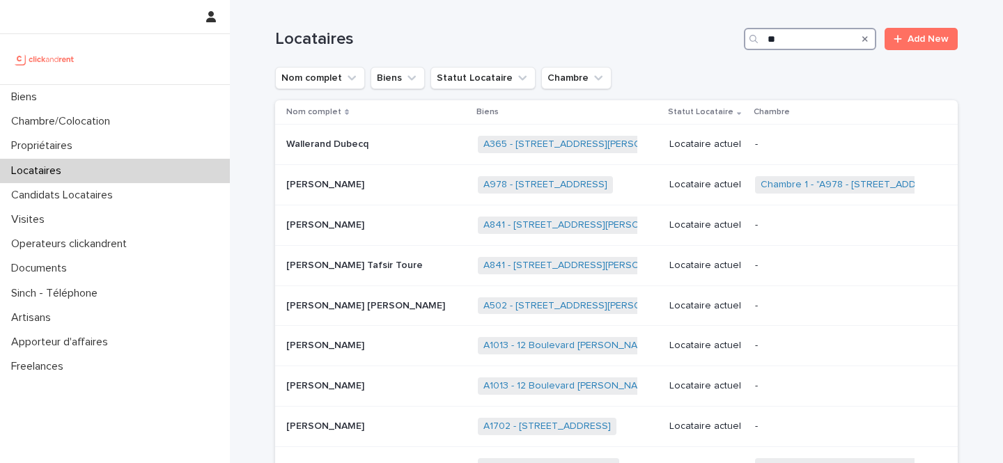
type input "*"
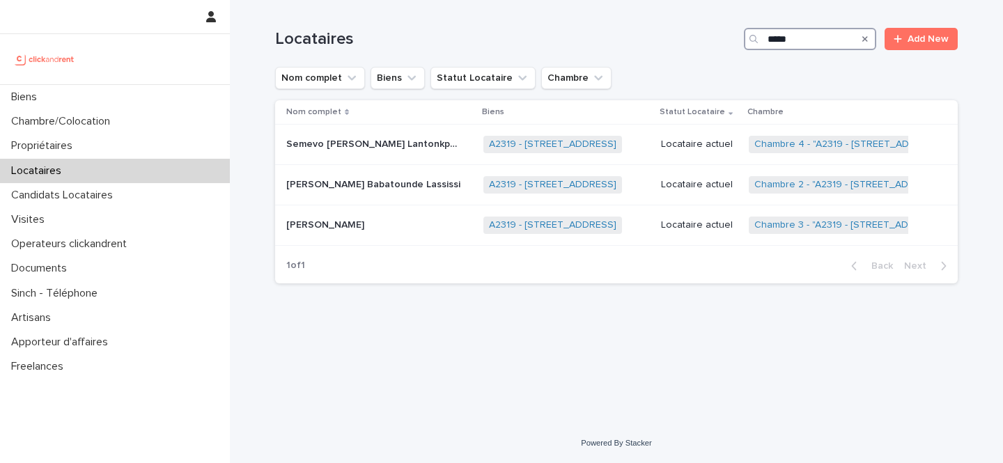
type input "*****"
click at [377, 183] on p "Wali Ishola Babatounde Lassissi" at bounding box center [374, 183] width 177 height 15
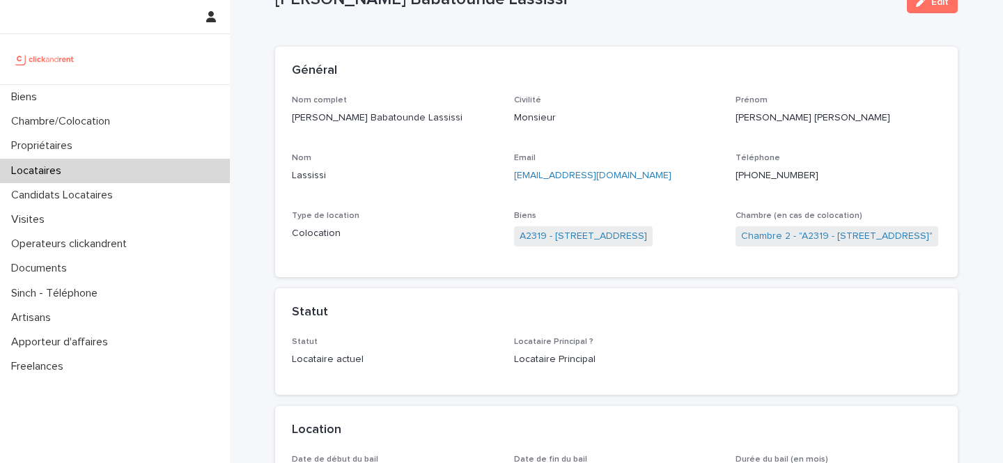
scroll to position [56, 0]
drag, startPoint x: 511, startPoint y: 238, endPoint x: 543, endPoint y: 238, distance: 32.0
click at [543, 238] on div "Nom complet Wali Ishola Babatounde Lassissi Civilité Monsieur Prénom Wali Ishol…" at bounding box center [616, 176] width 649 height 166
copy link "A2319"
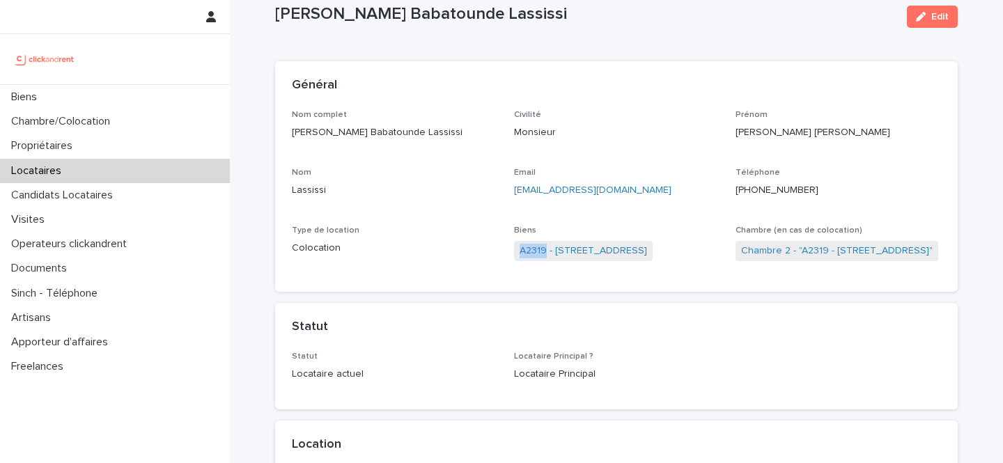
scroll to position [40, 0]
click at [566, 247] on link "A2319 - 95 Rue Lafayette, Rouen 76100" at bounding box center [583, 250] width 127 height 15
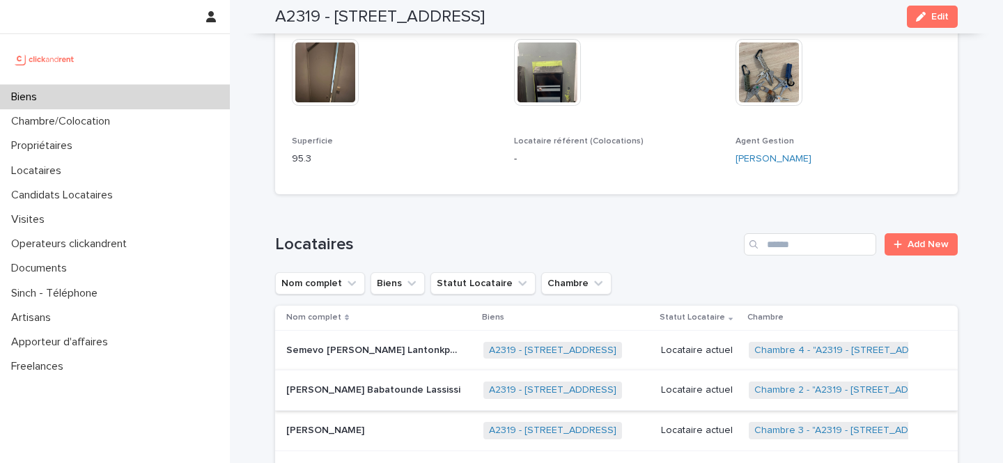
scroll to position [547, 0]
click at [346, 395] on p "Wali Ishola Babatounde Lassissi" at bounding box center [374, 387] width 177 height 15
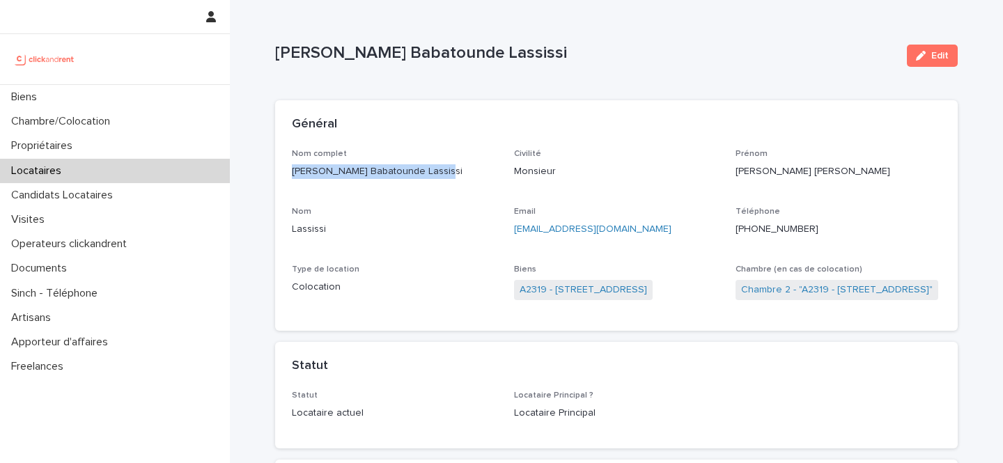
drag, startPoint x: 435, startPoint y: 171, endPoint x: 295, endPoint y: 170, distance: 140.0
click at [295, 170] on p "Wali Ishola Babatounde Lassissi" at bounding box center [395, 171] width 206 height 15
copy p "Wali Ishola Babatounde Lassissi"
drag, startPoint x: 817, startPoint y: 228, endPoint x: 748, endPoint y: 232, distance: 69.8
click at [748, 232] on p "+33668495149" at bounding box center [839, 229] width 206 height 15
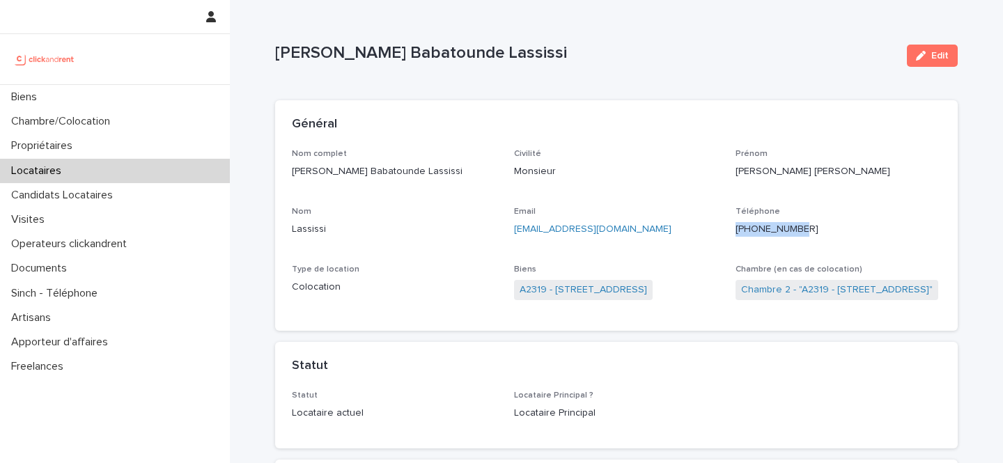
copy ringoverc2c-number-84e06f14122c "+33668495149"
drag, startPoint x: 699, startPoint y: 288, endPoint x: 553, endPoint y: 293, distance: 145.7
click at [553, 293] on div "A2319 - 95 Rue Lafayette, Rouen 76100" at bounding box center [617, 291] width 206 height 23
copy link "95 Rue Lafayette, Rouen 76100"
click at [599, 293] on link "A2319 - 95 Rue Lafayette, Rouen 76100" at bounding box center [583, 290] width 127 height 15
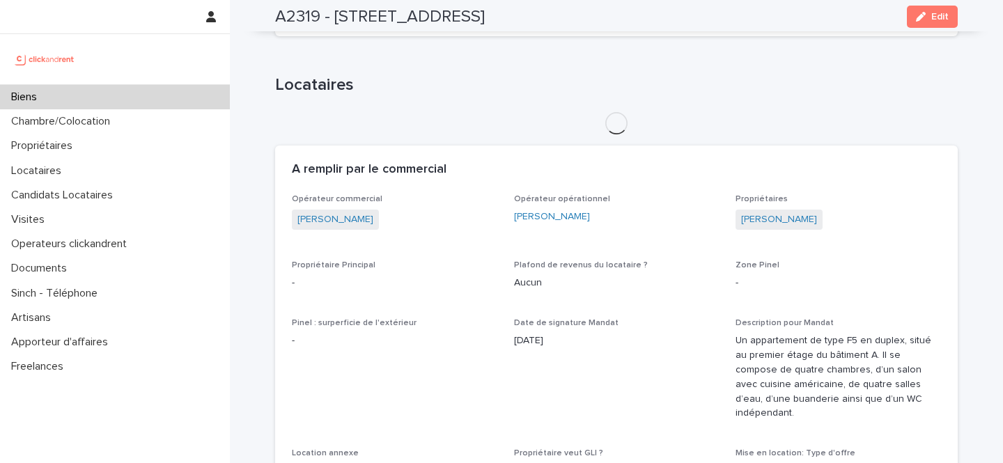
scroll to position [723, 0]
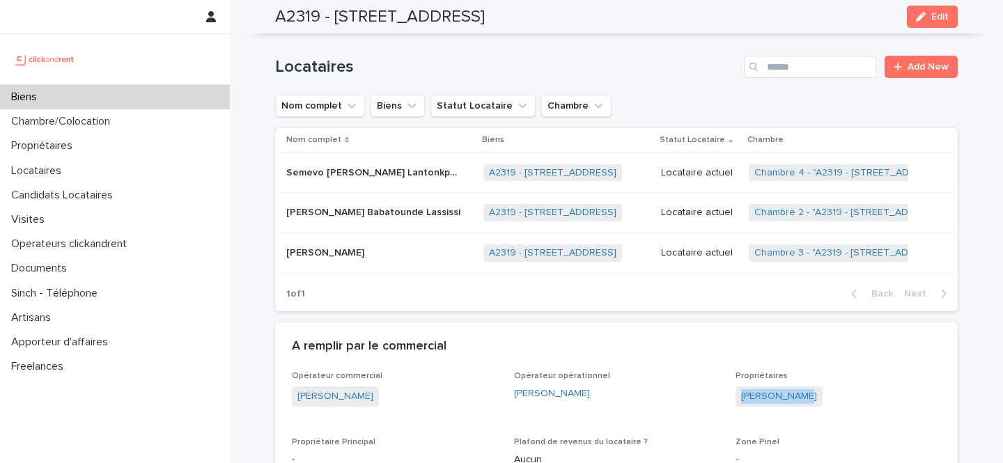
drag, startPoint x: 823, startPoint y: 403, endPoint x: 739, endPoint y: 403, distance: 84.3
click at [739, 403] on div "LEA KALLISTE" at bounding box center [839, 398] width 206 height 23
copy link "LEA KALLISTE"
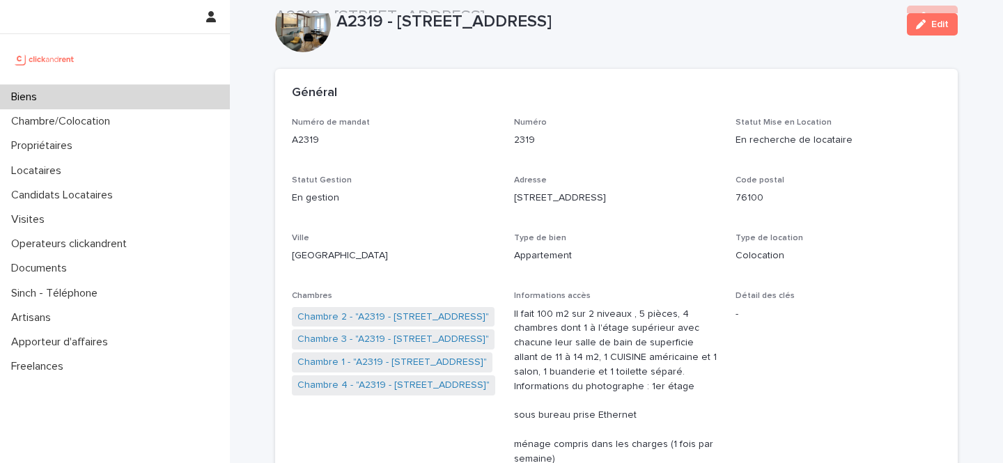
scroll to position [0, 0]
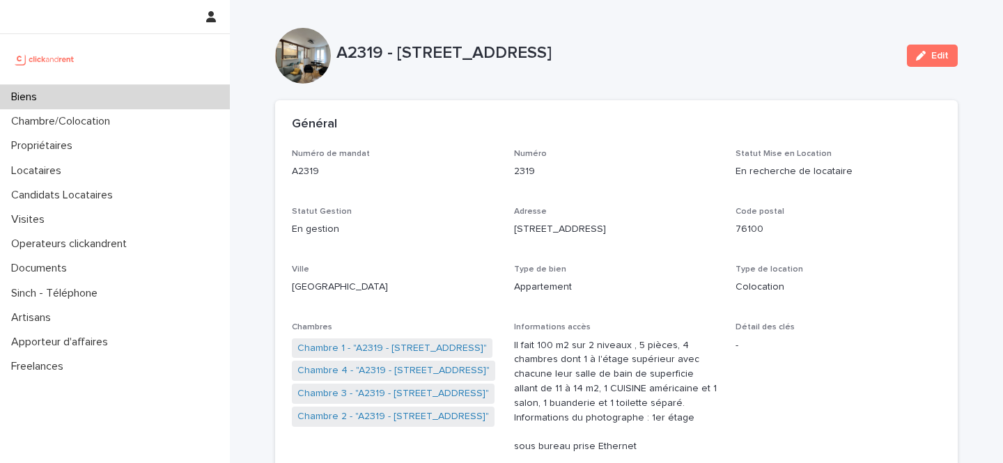
click at [100, 102] on div "Biens" at bounding box center [115, 97] width 230 height 24
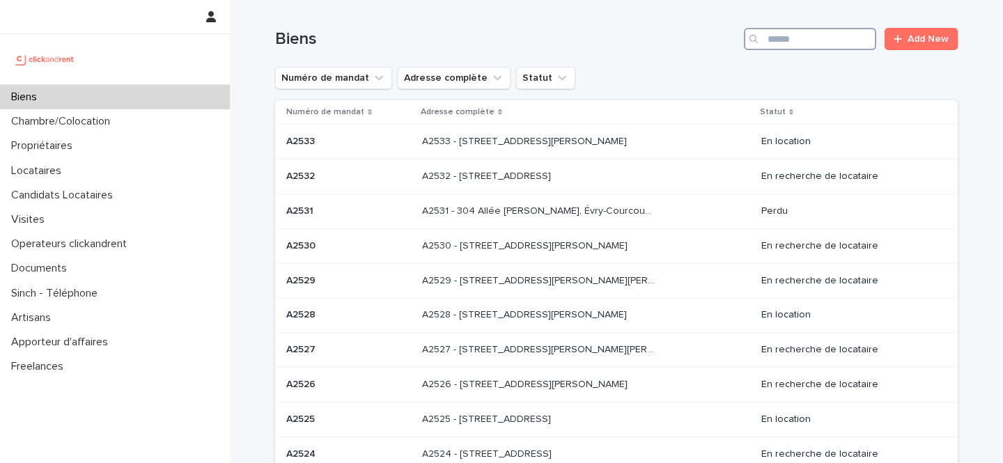
click at [813, 37] on input "Search" at bounding box center [810, 39] width 132 height 22
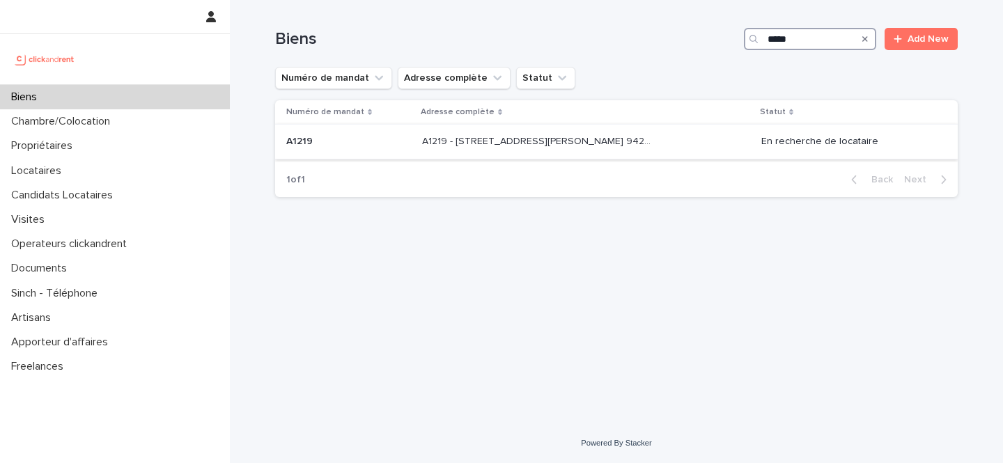
type input "*****"
click at [593, 141] on p "A1219 - 32 avenue Jules Gravereaux, L'Haÿ-les-Roses 94240" at bounding box center [539, 140] width 235 height 15
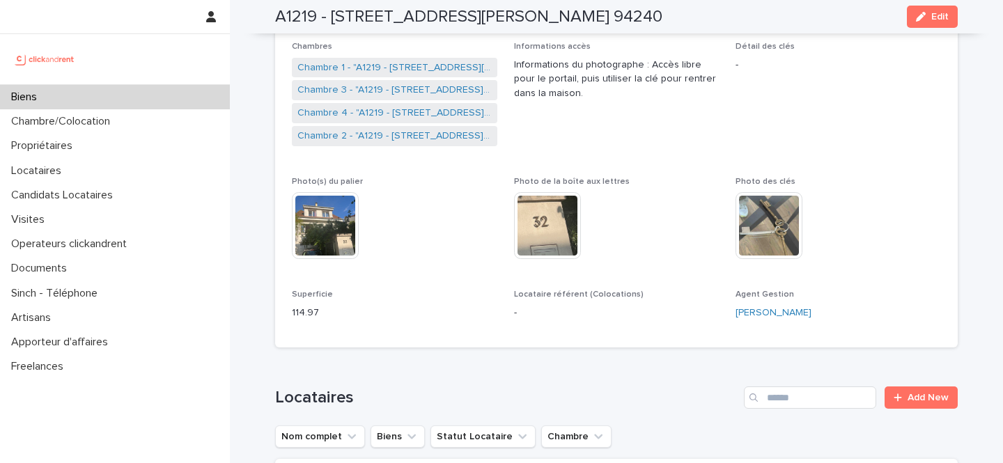
scroll to position [288, 0]
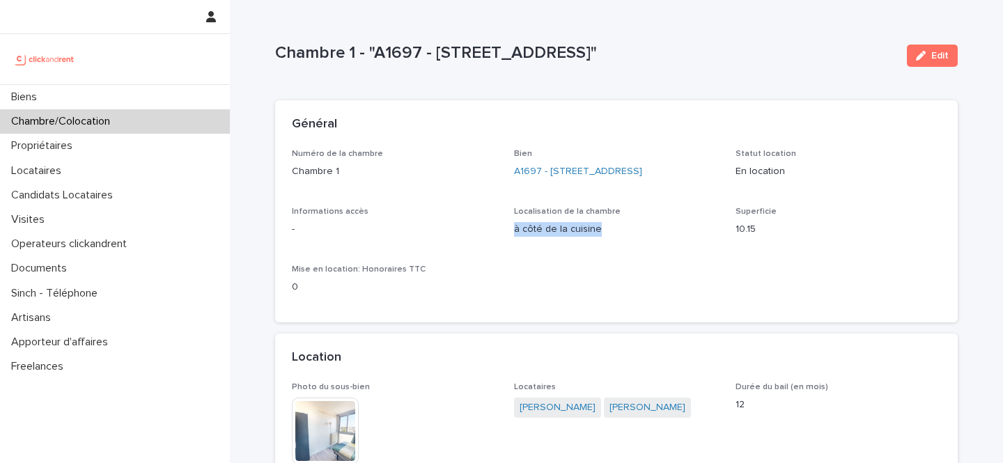
drag, startPoint x: 602, startPoint y: 231, endPoint x: 512, endPoint y: 234, distance: 89.9
click at [512, 234] on div "Numéro de la chambre Chambre 1 Bien A1697 - 7 Place de Milan, Toulouse 31100 St…" at bounding box center [616, 227] width 649 height 157
copy p "à côté de la cuisine"
drag, startPoint x: 588, startPoint y: 228, endPoint x: 514, endPoint y: 228, distance: 73.8
click at [514, 228] on p "à côté du séjour" at bounding box center [617, 229] width 206 height 15
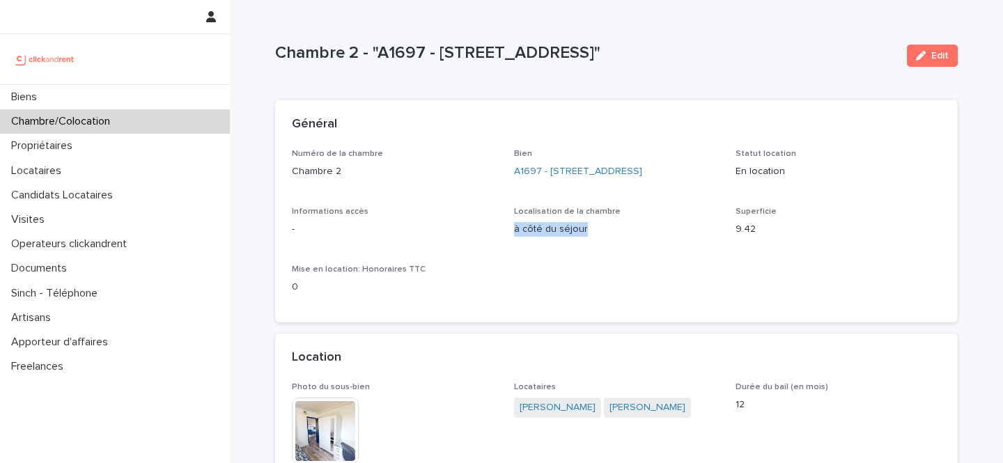
copy p "à côté du séjour"
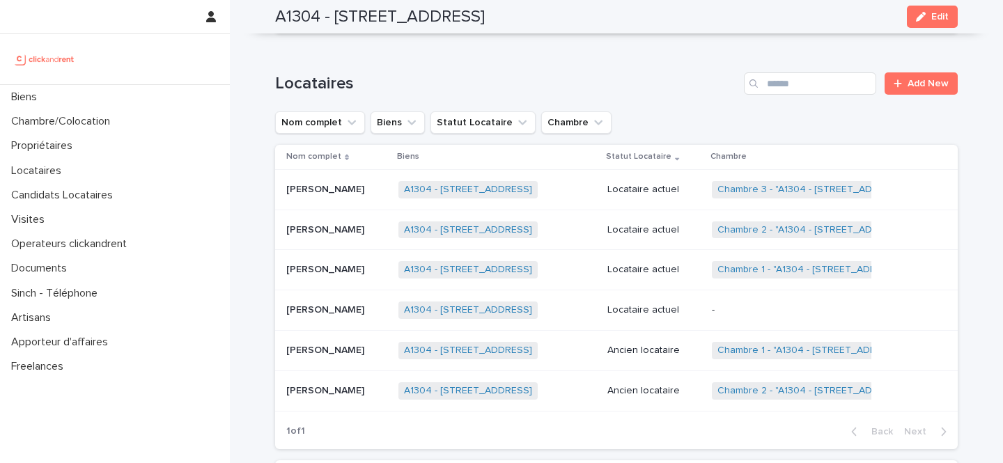
scroll to position [694, 0]
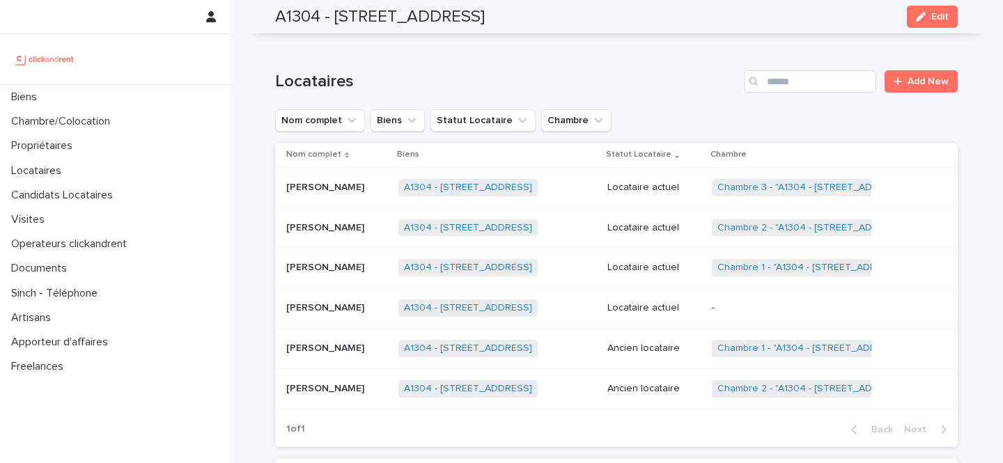
click at [696, 234] on p "Locataire actuel" at bounding box center [653, 228] width 93 height 12
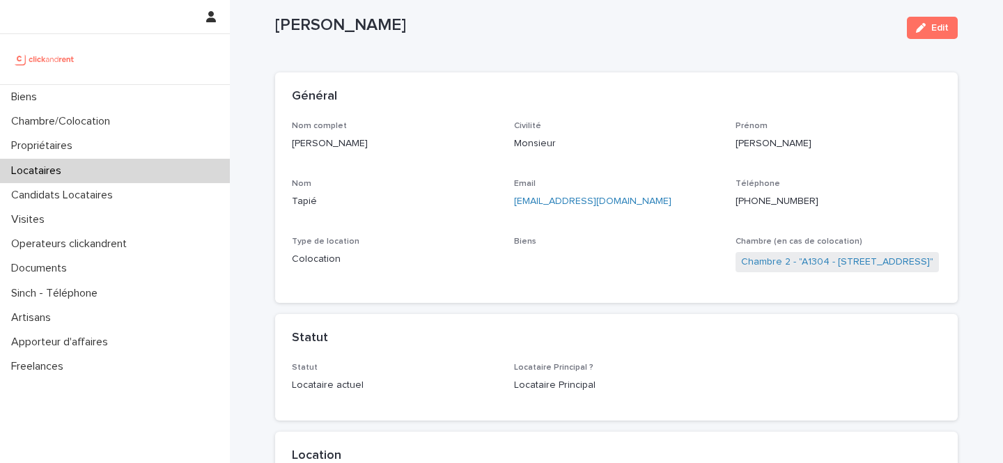
scroll to position [39, 0]
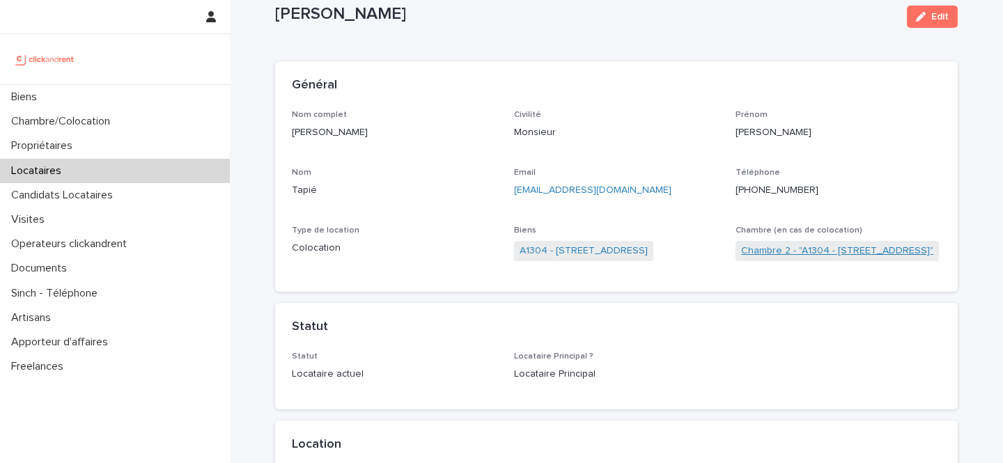
click at [762, 255] on link "Chambre 2 - "A1304 - 49bis Boulevard Bessières, Paris 75017"" at bounding box center [837, 251] width 192 height 15
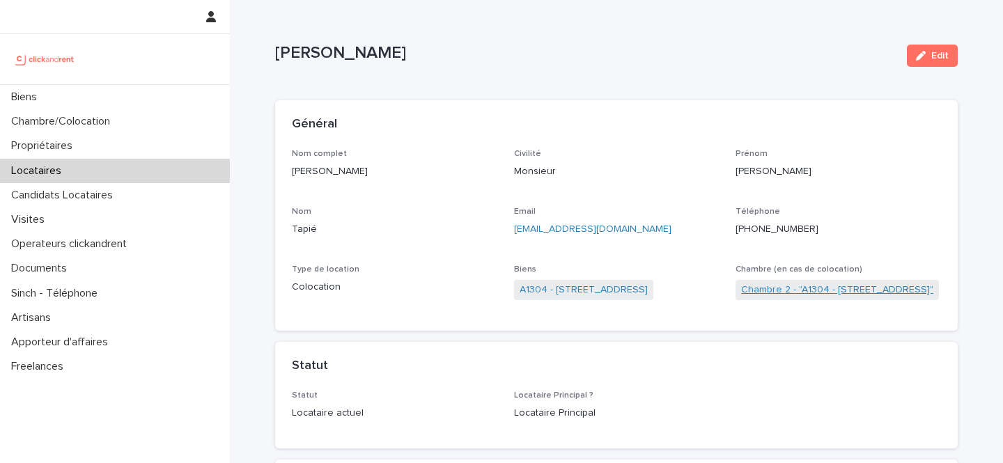
click at [757, 286] on link "Chambre 2 - "A1304 - 49bis Boulevard Bessières, Paris 75017"" at bounding box center [837, 290] width 192 height 15
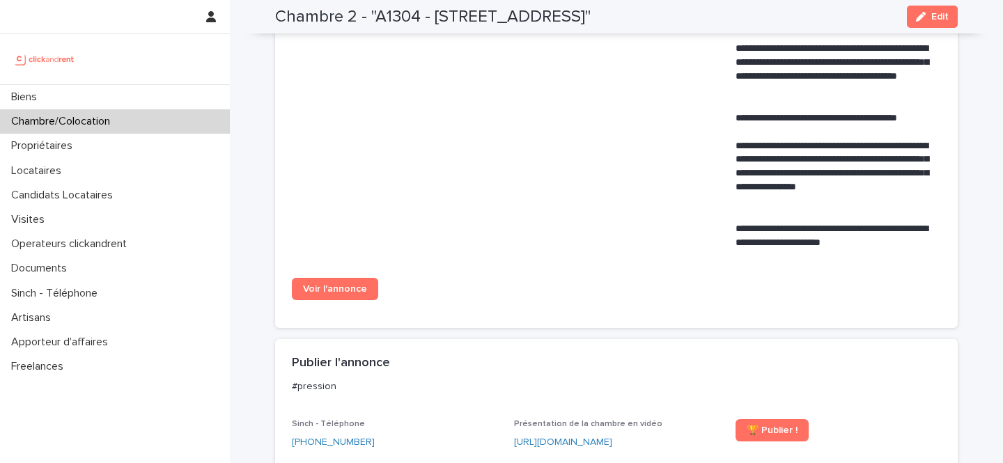
scroll to position [885, 0]
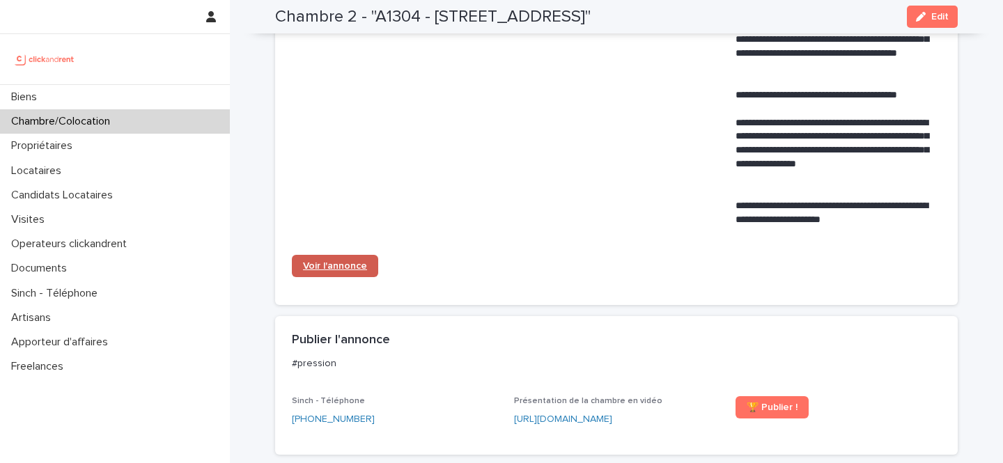
click at [355, 265] on span "Voir l'annonce" at bounding box center [335, 266] width 64 height 10
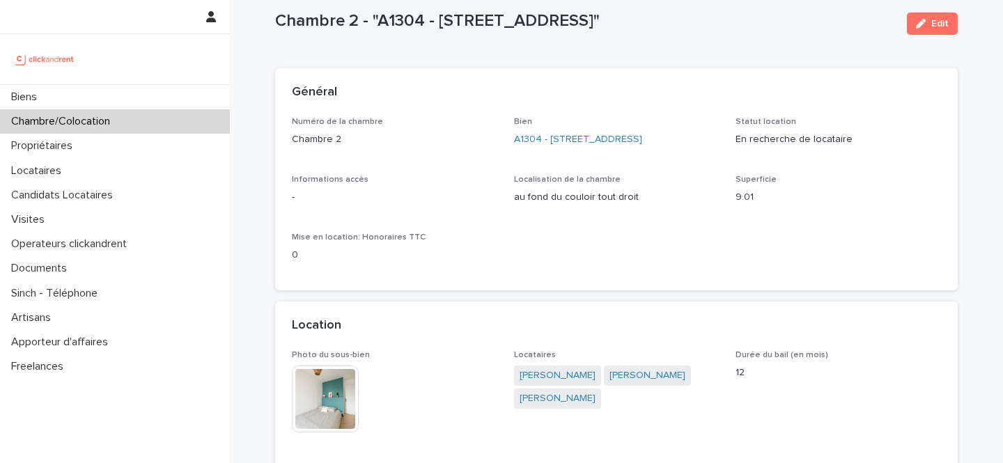
scroll to position [33, 0]
click at [931, 23] on span "Edit" at bounding box center [939, 22] width 17 height 10
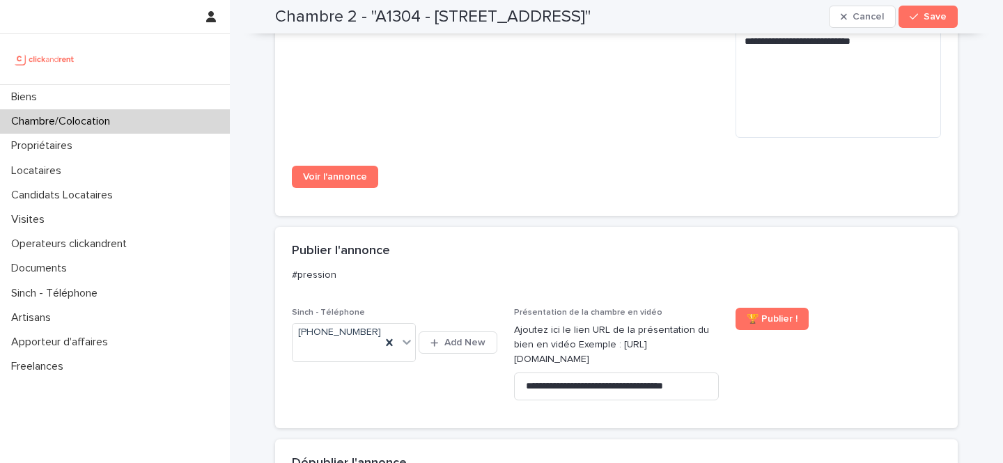
scroll to position [1374, 0]
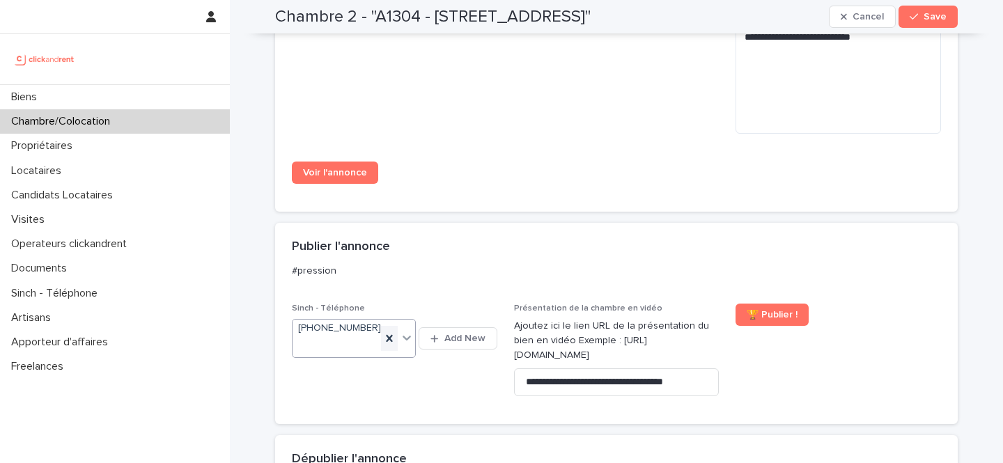
click at [385, 346] on icon at bounding box center [389, 339] width 14 height 14
click at [941, 18] on span "Save" at bounding box center [935, 17] width 23 height 10
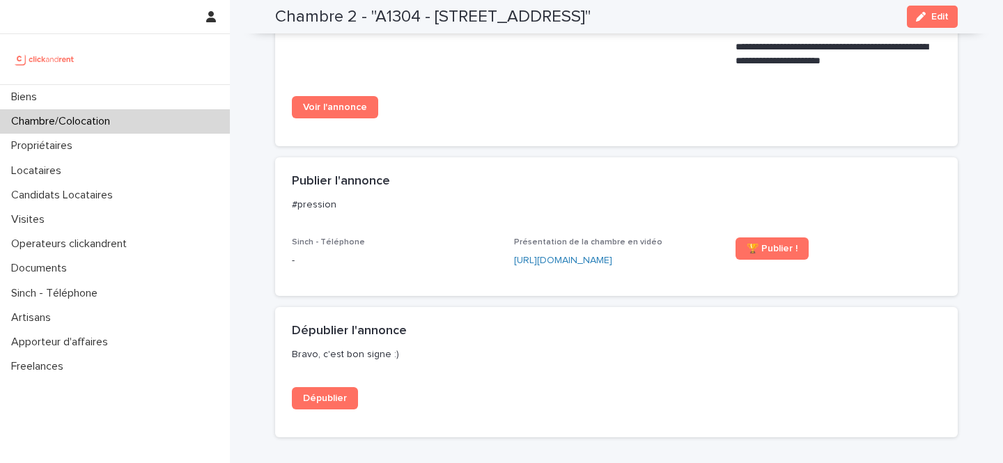
scroll to position [1043, 0]
click at [334, 399] on span "Dépublier" at bounding box center [325, 399] width 44 height 10
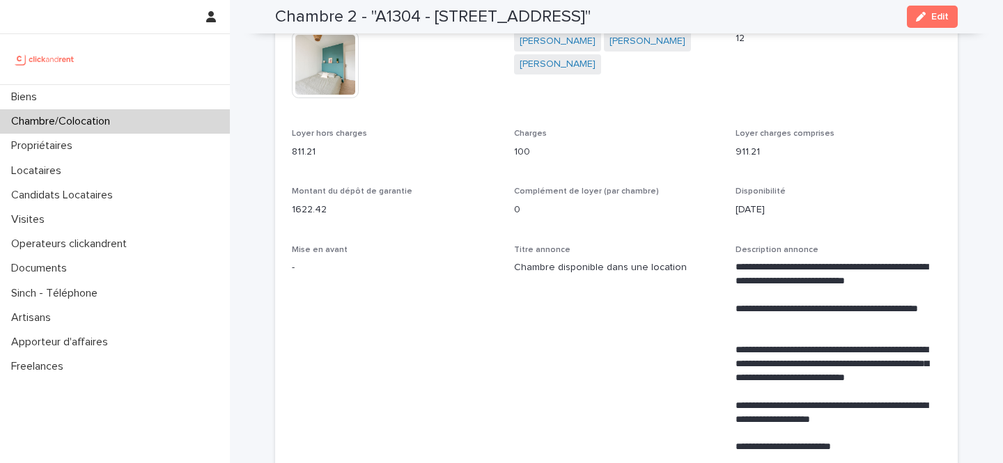
scroll to position [362, 0]
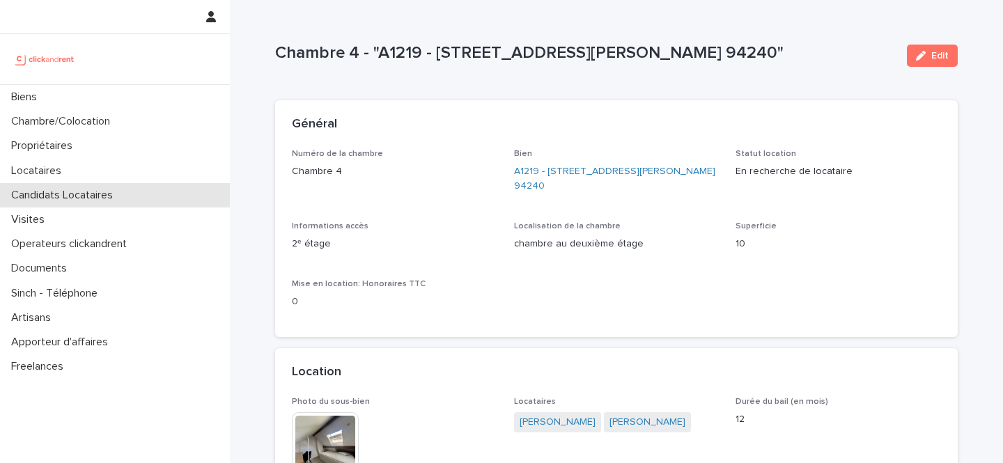
click at [83, 192] on p "Candidats Locataires" at bounding box center [65, 195] width 118 height 13
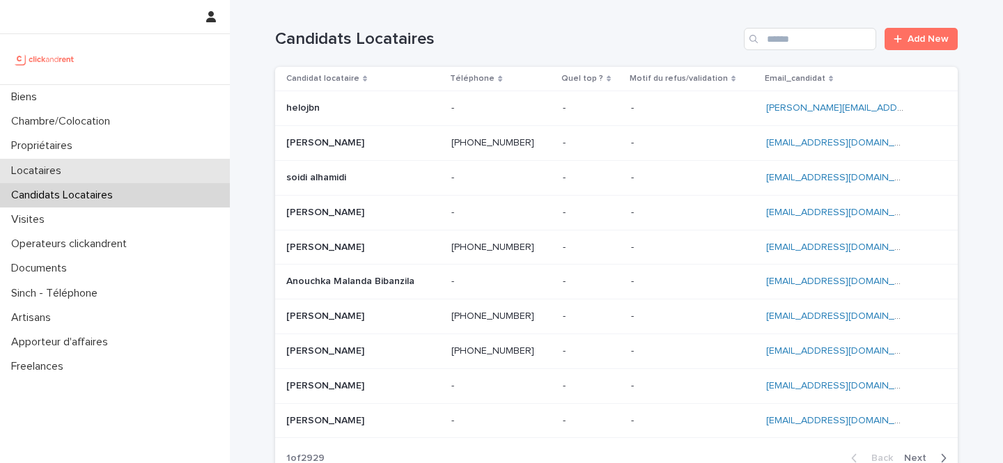
click at [86, 177] on div "Locataires" at bounding box center [115, 171] width 230 height 24
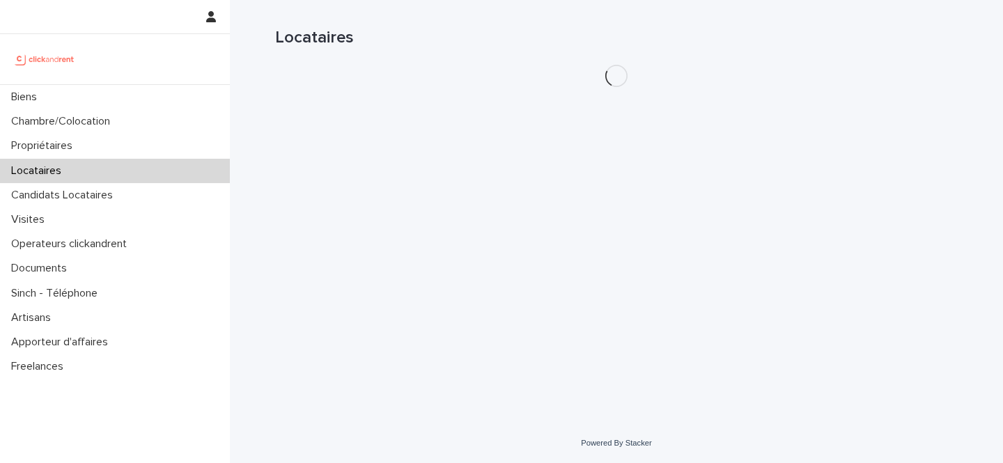
click at [86, 177] on div "Locataires" at bounding box center [115, 171] width 230 height 24
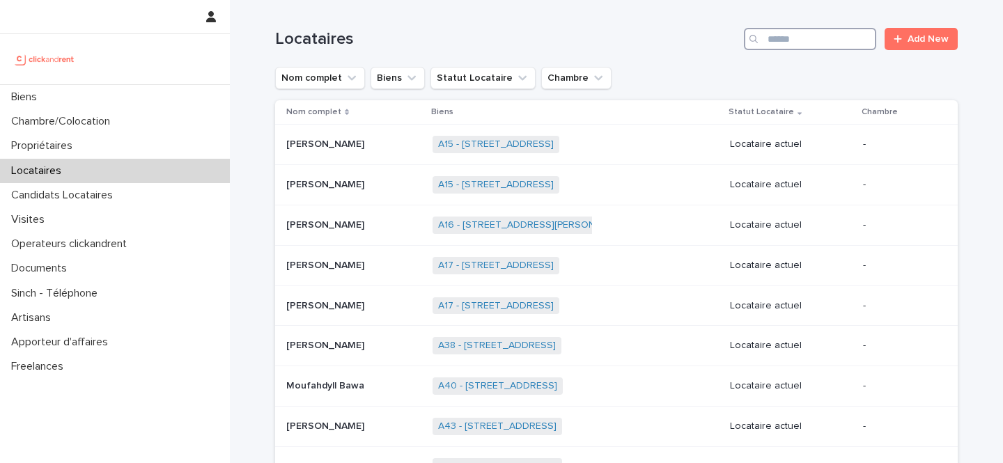
click at [809, 47] on input "Search" at bounding box center [810, 39] width 132 height 22
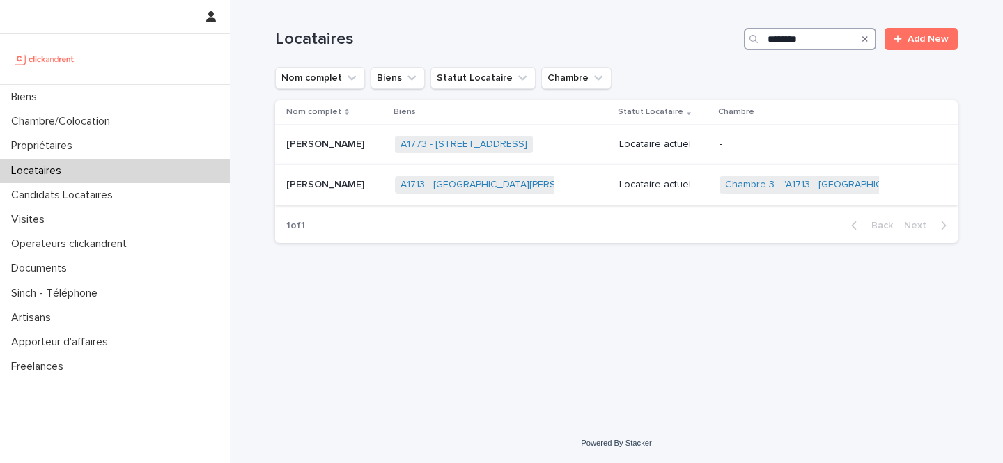
type input "*******"
click at [679, 189] on p "Locataire actuel" at bounding box center [663, 185] width 89 height 12
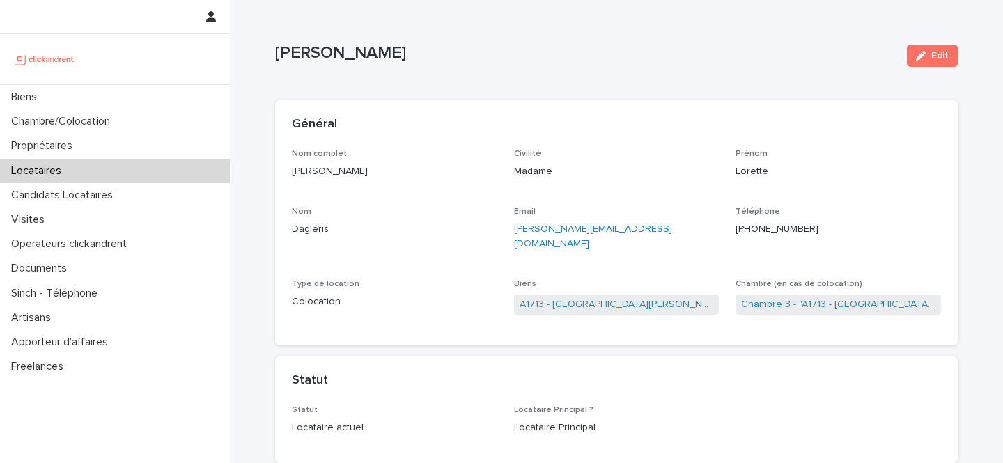
click at [802, 297] on link "Chambre 3 - "A1713 - [GEOGRAPHIC_DATA][PERSON_NAME]-Bois 93600"" at bounding box center [838, 304] width 194 height 15
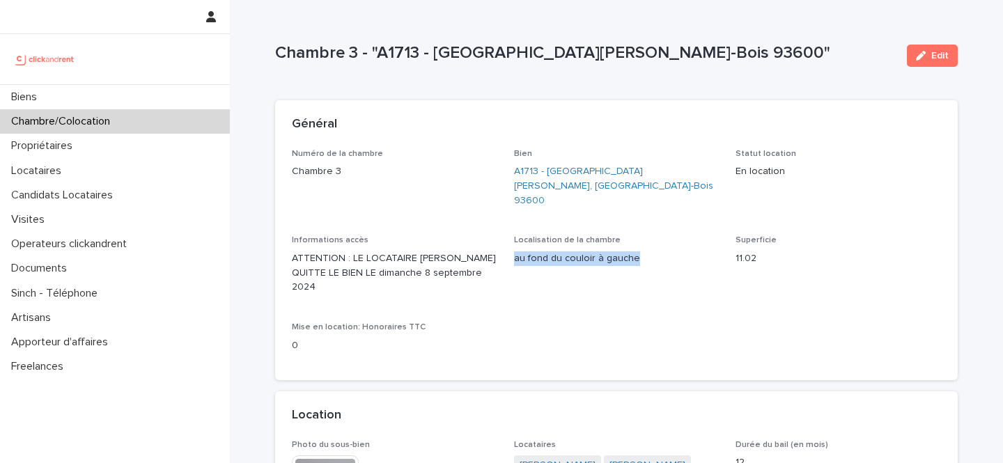
drag, startPoint x: 639, startPoint y: 246, endPoint x: 512, endPoint y: 247, distance: 126.8
click at [512, 247] on div "Numéro de la chambre Chambre 3 Bien A1713 - 29 Avenue Anatole France, Aulnay-So…" at bounding box center [616, 256] width 649 height 215
copy p "au fond du couloir à gauche"
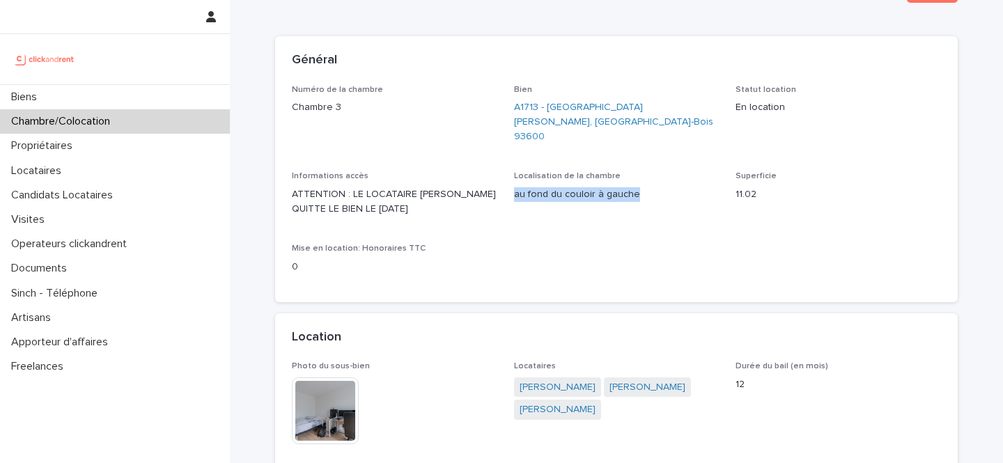
scroll to position [75, 0]
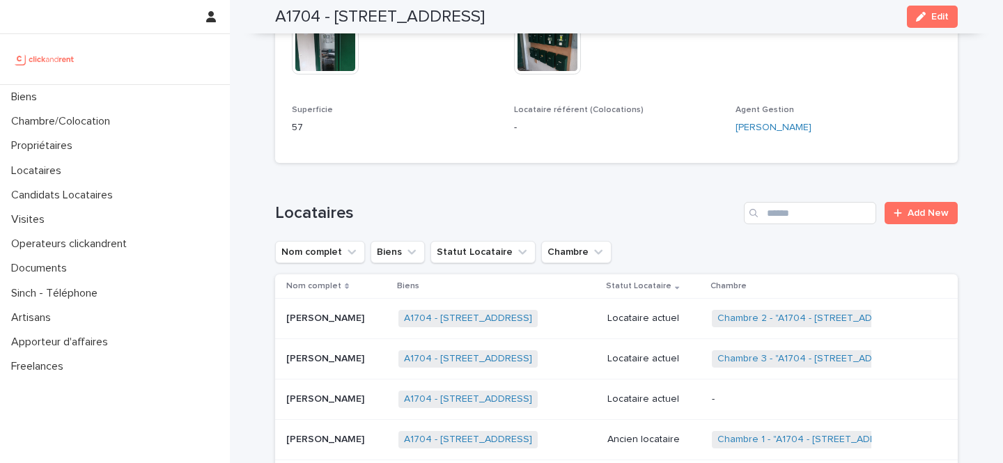
scroll to position [763, 0]
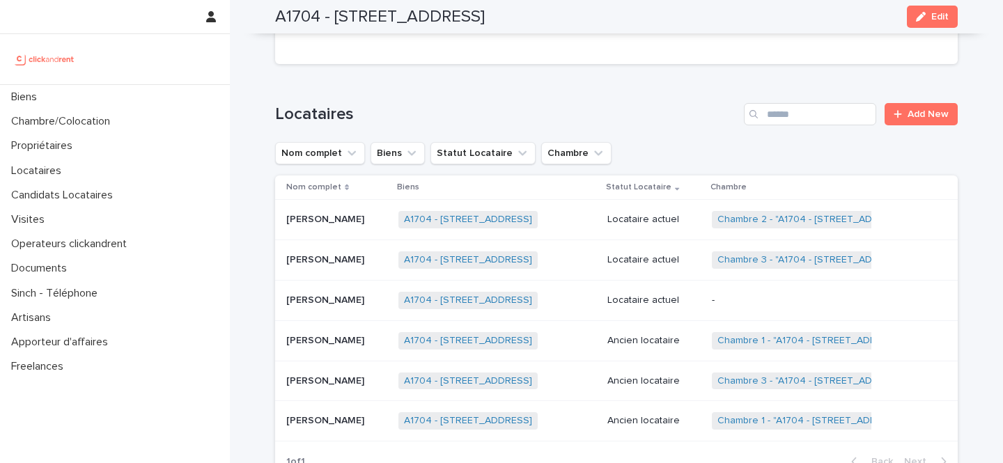
click at [782, 250] on div "Chambre 3 - "A1704 - 4 rue de la Platrerie, Étampes 91150" + 0" at bounding box center [824, 260] width 224 height 29
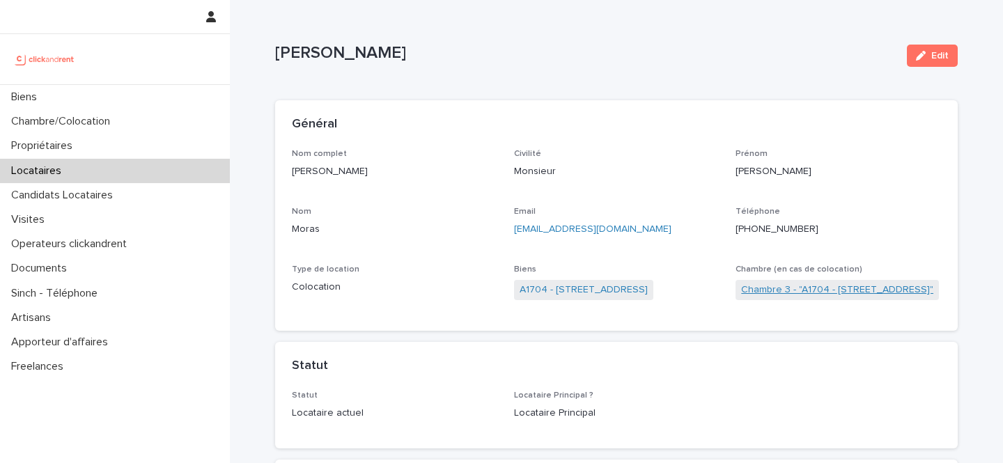
click at [797, 291] on link "Chambre 3 - "A1704 - [STREET_ADDRESS]"" at bounding box center [837, 290] width 192 height 15
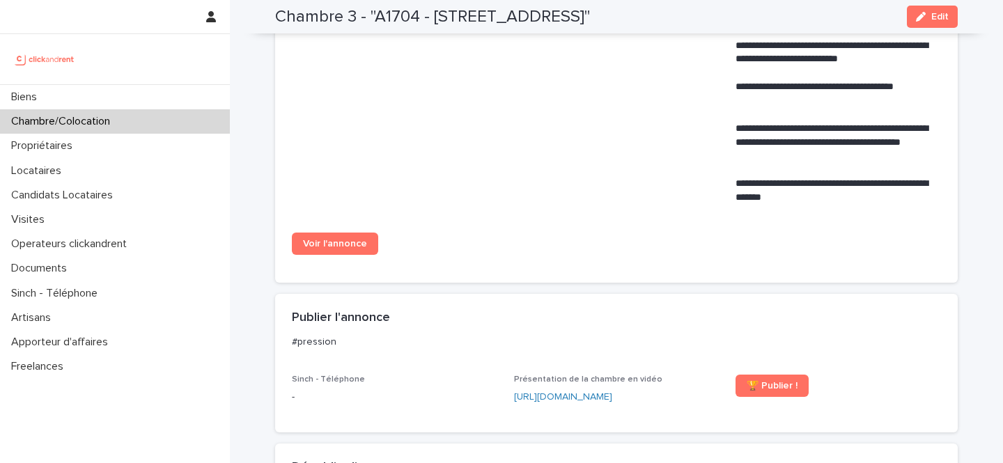
scroll to position [521, 0]
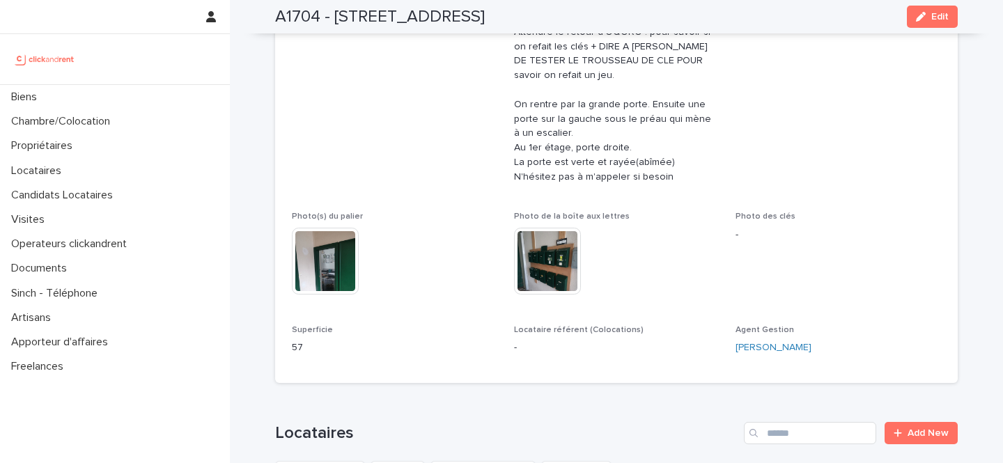
scroll to position [717, 0]
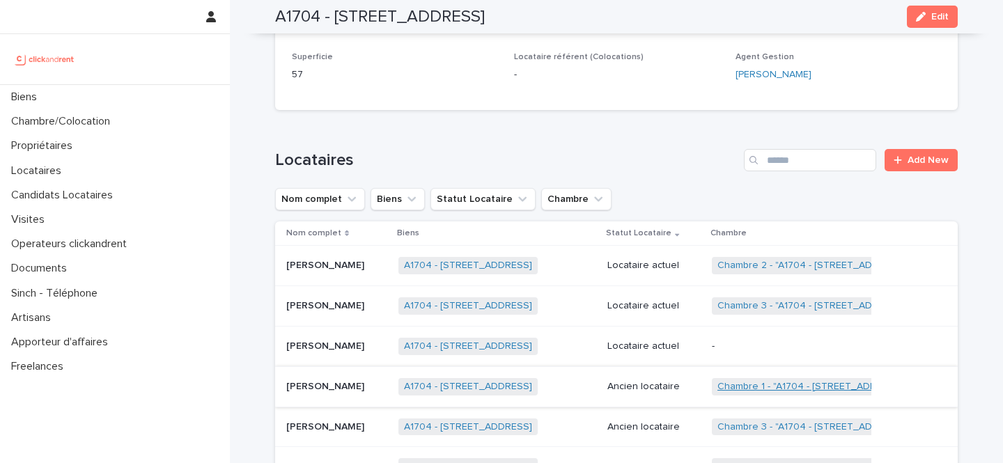
click at [802, 388] on link "Chambre 1 - "A1704 - [STREET_ADDRESS]"" at bounding box center [813, 387] width 190 height 12
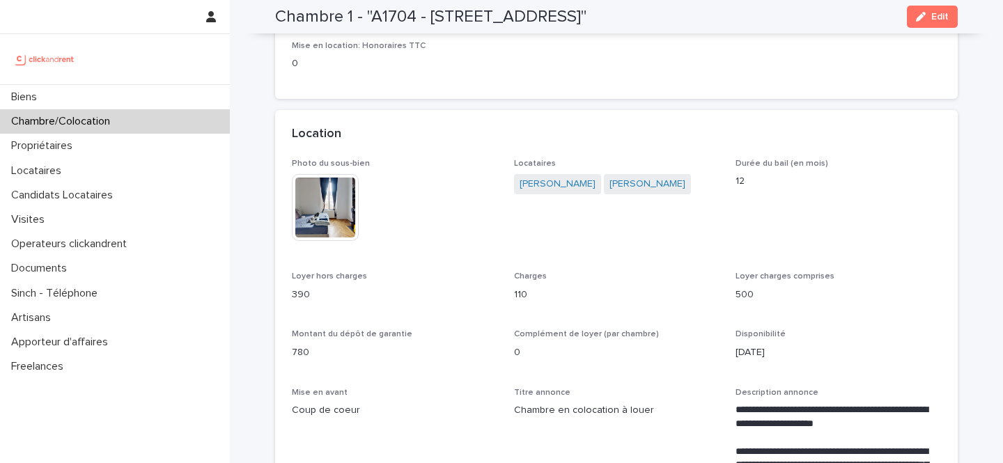
scroll to position [242, 0]
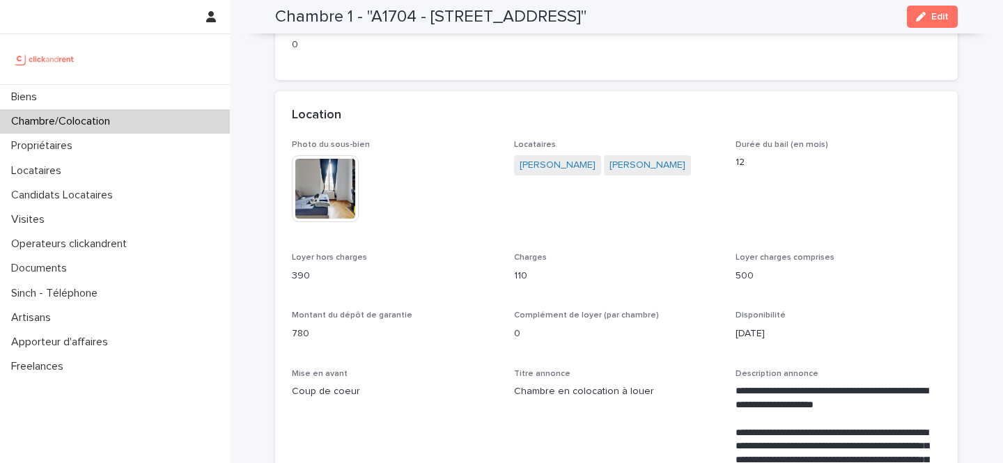
click at [299, 275] on p "390" at bounding box center [395, 276] width 206 height 15
copy p "390"
click at [297, 340] on p "780" at bounding box center [395, 334] width 206 height 15
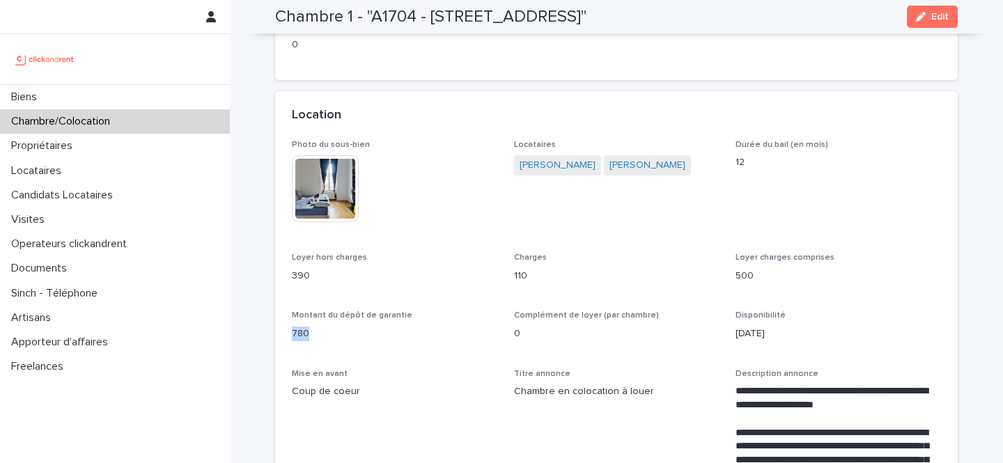
copy p "780"
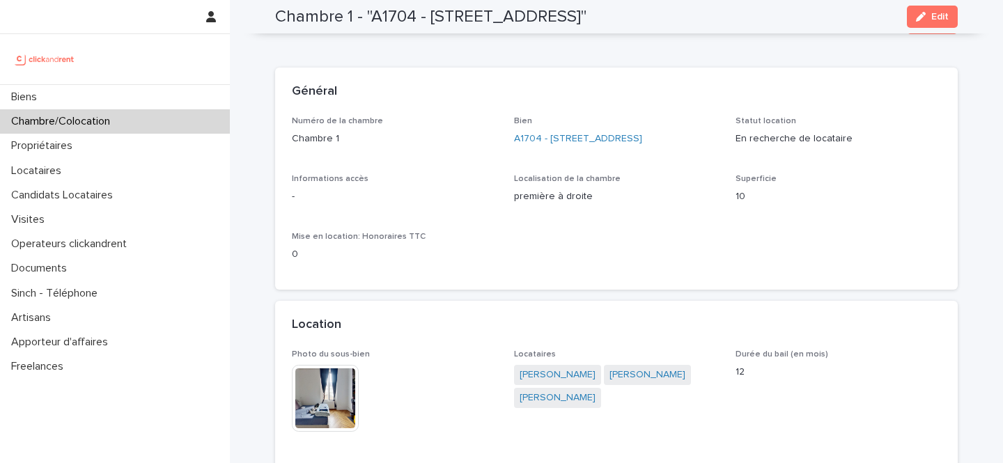
scroll to position [0, 0]
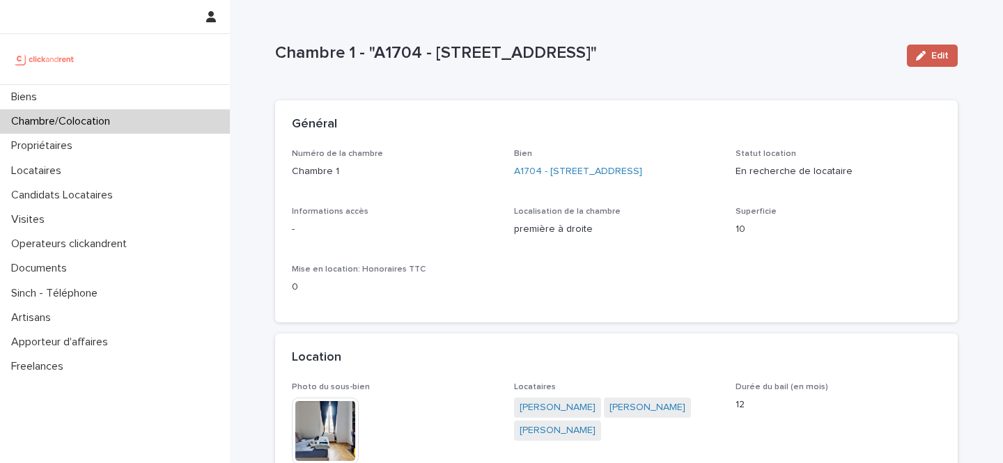
click at [936, 56] on span "Edit" at bounding box center [939, 56] width 17 height 10
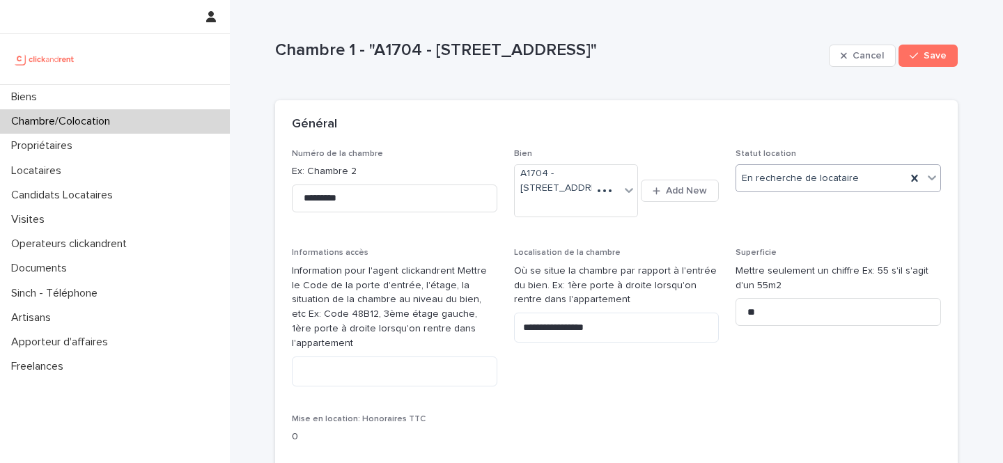
click at [791, 186] on div "En recherche de locataire" at bounding box center [821, 178] width 170 height 23
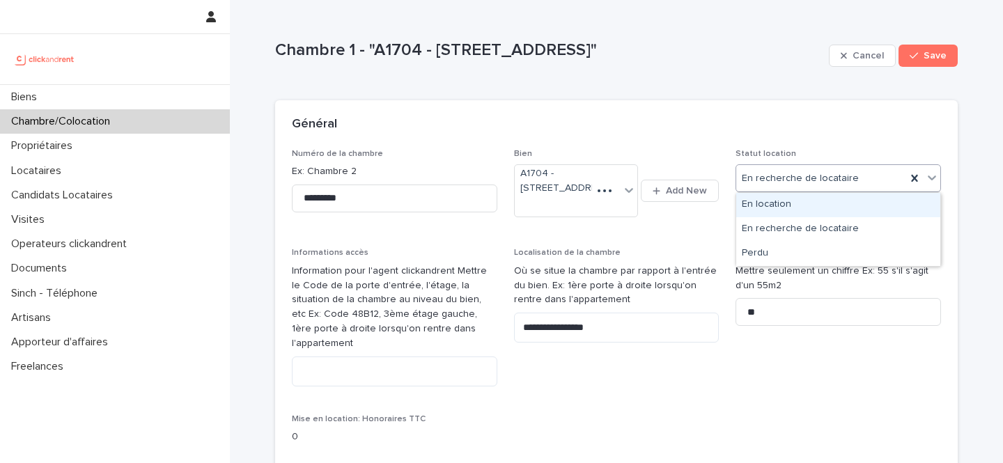
click at [793, 205] on div "En location" at bounding box center [838, 205] width 204 height 24
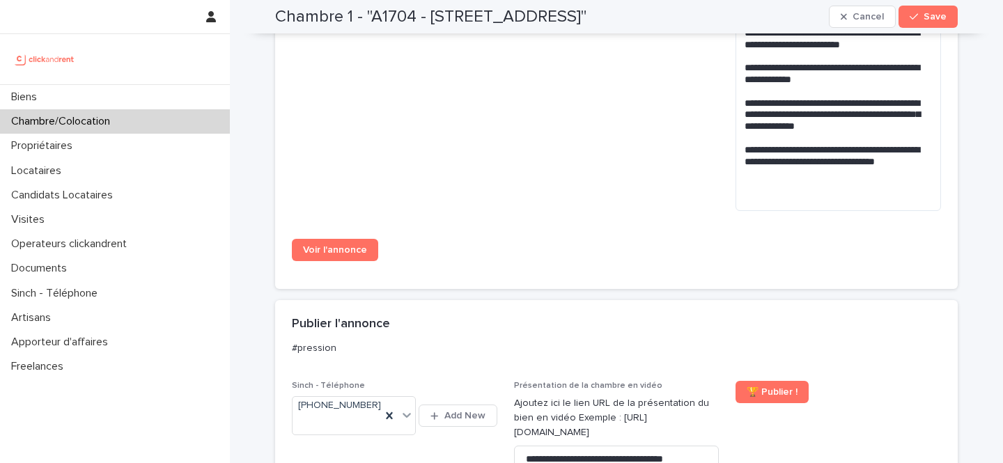
scroll to position [1574, 0]
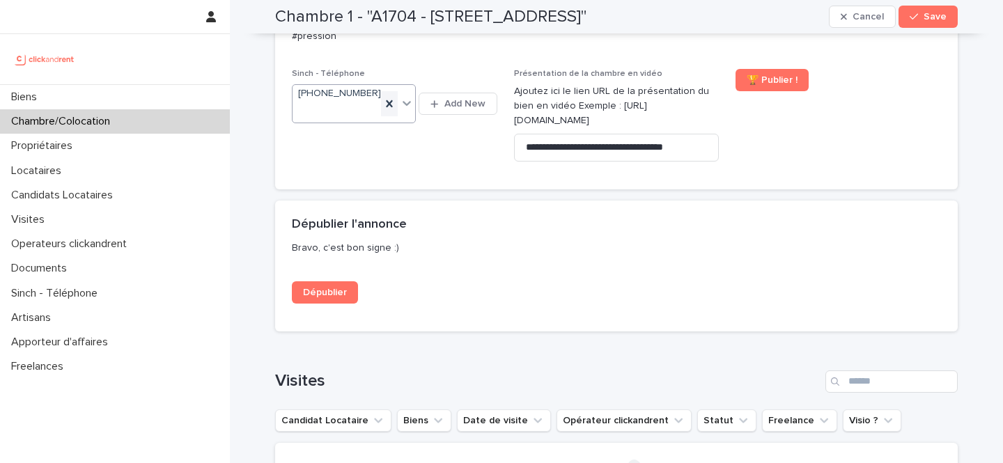
click at [387, 101] on icon at bounding box center [389, 104] width 14 height 14
click at [940, 13] on span "Save" at bounding box center [935, 17] width 23 height 10
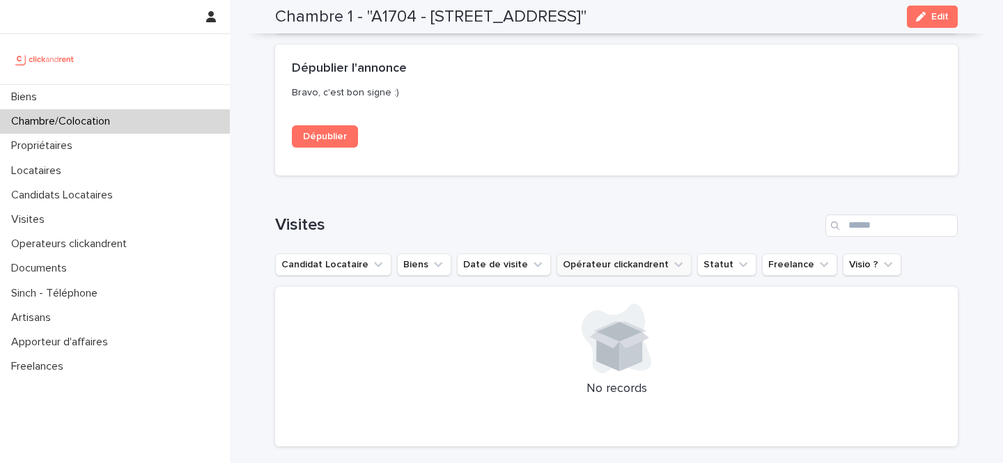
scroll to position [1191, 0]
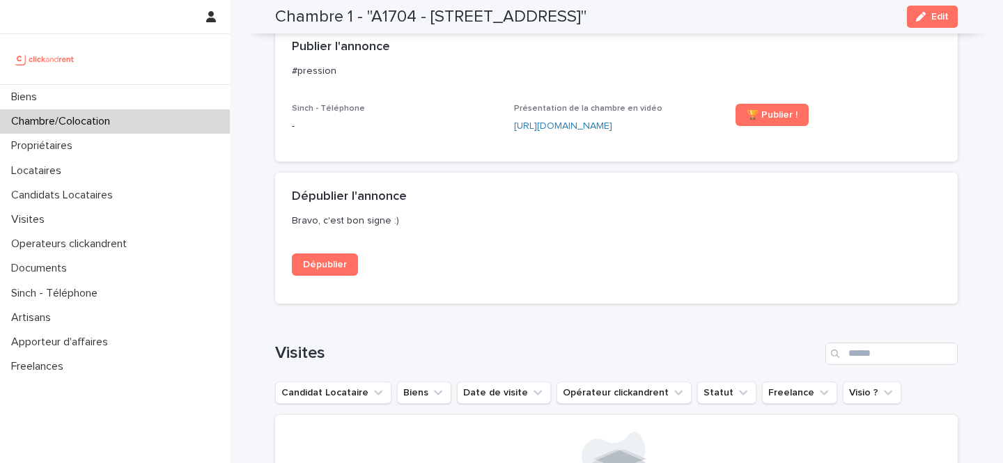
click at [401, 17] on h2 "Chambre 1 - "A1704 - 4 rue de la Platrerie, Étampes 91150"" at bounding box center [430, 17] width 311 height 20
copy h2 "A1704"
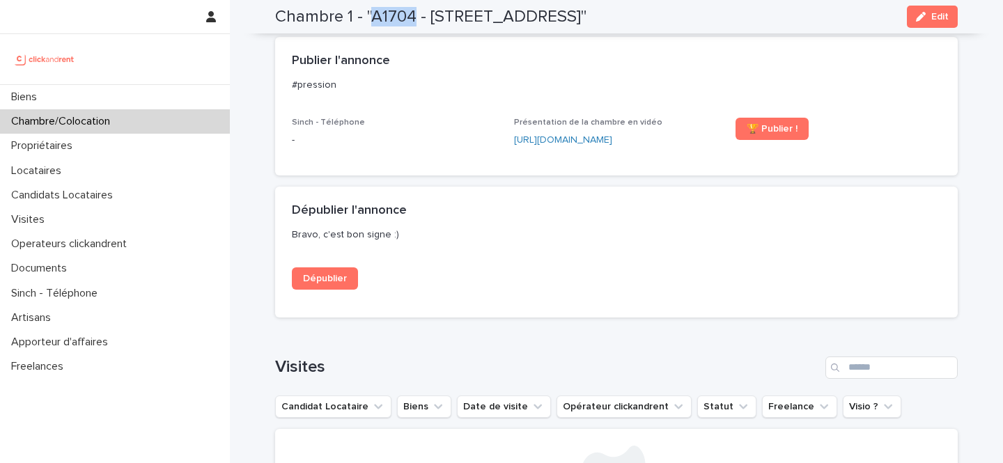
scroll to position [1176, 0]
click at [344, 279] on span "Dépublier" at bounding box center [325, 280] width 44 height 10
click at [927, 15] on div "button" at bounding box center [923, 17] width 15 height 10
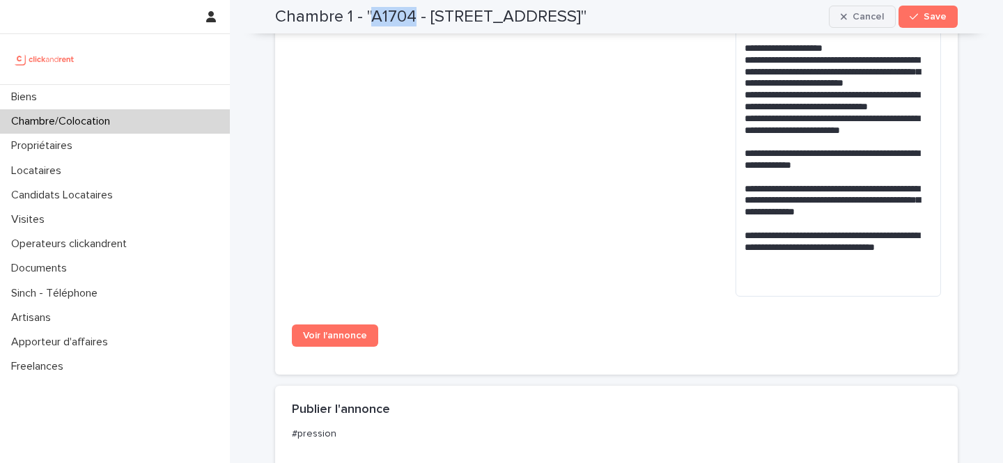
click at [847, 19] on icon "button" at bounding box center [844, 17] width 6 height 6
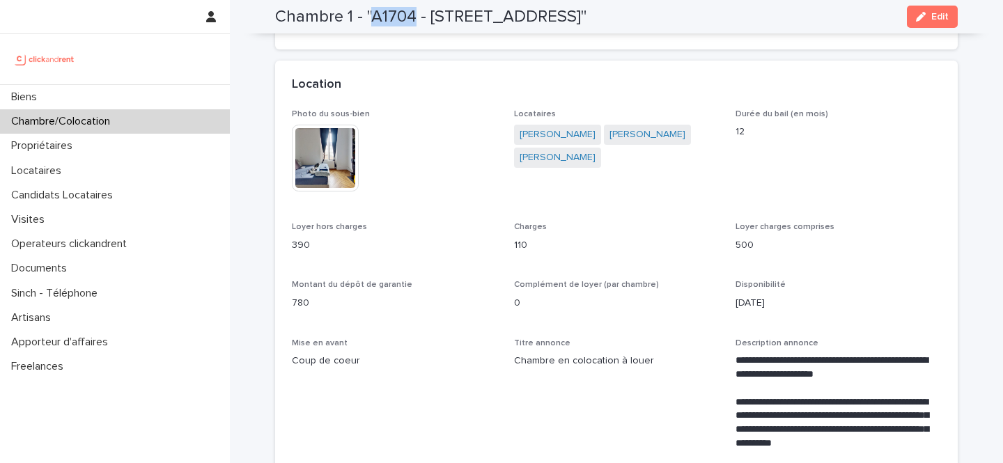
scroll to position [14, 0]
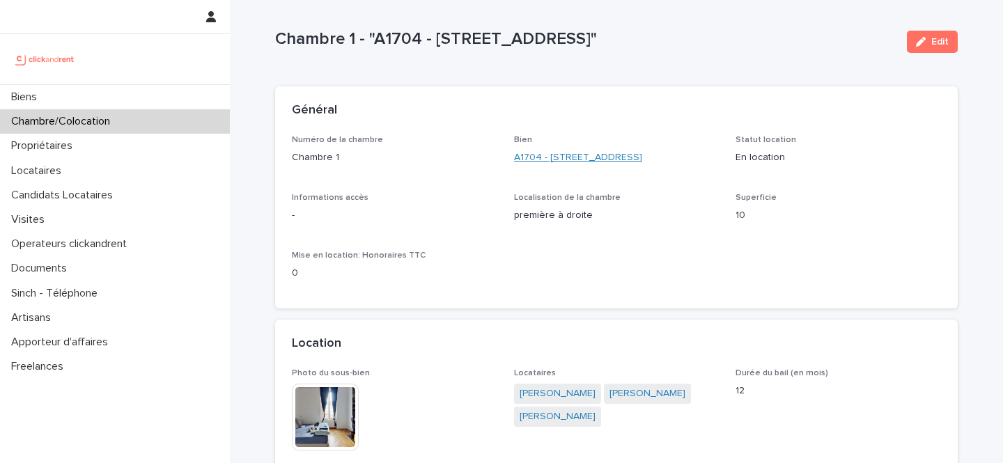
click at [605, 157] on link "A1704 - [STREET_ADDRESS]" at bounding box center [578, 157] width 128 height 15
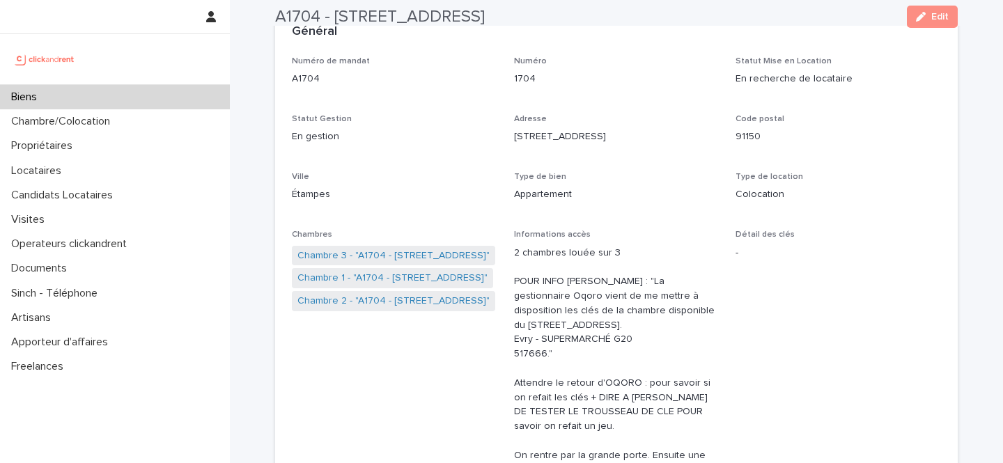
scroll to position [95, 0]
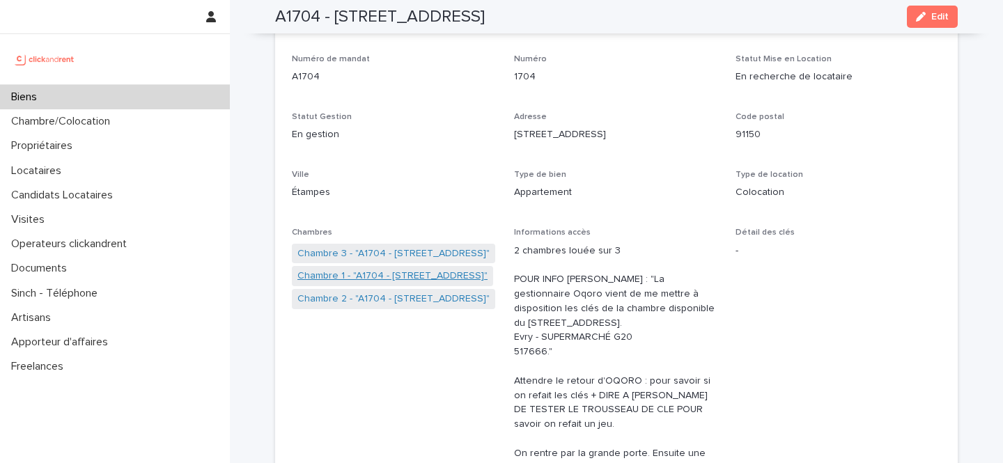
click at [424, 277] on link "Chambre 1 - "A1704 - 4 rue de la Platrerie, Étampes 91150"" at bounding box center [392, 276] width 190 height 15
click at [406, 297] on link "Chambre 2 - "A1704 - 4 rue de la Platrerie, Étampes 91150"" at bounding box center [393, 299] width 192 height 15
click at [424, 253] on link "Chambre 3 - "A1704 - [STREET_ADDRESS]"" at bounding box center [393, 254] width 192 height 15
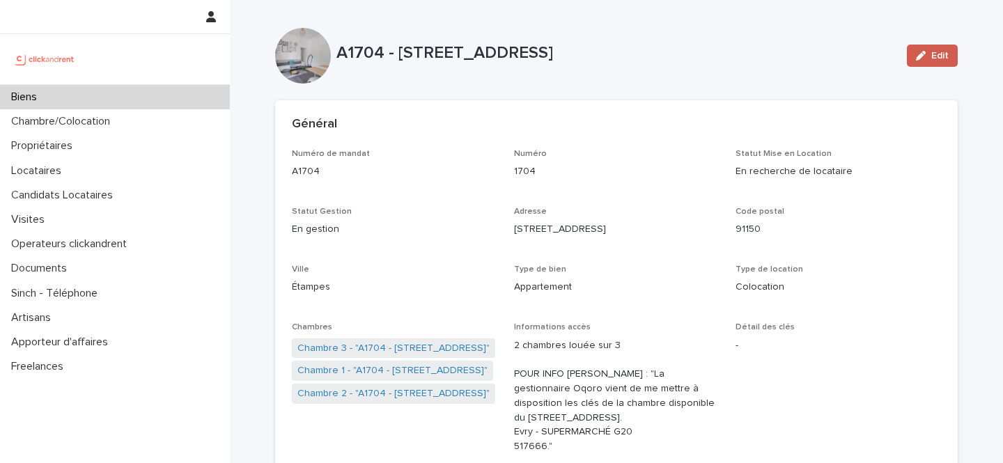
click at [944, 54] on span "Edit" at bounding box center [939, 56] width 17 height 10
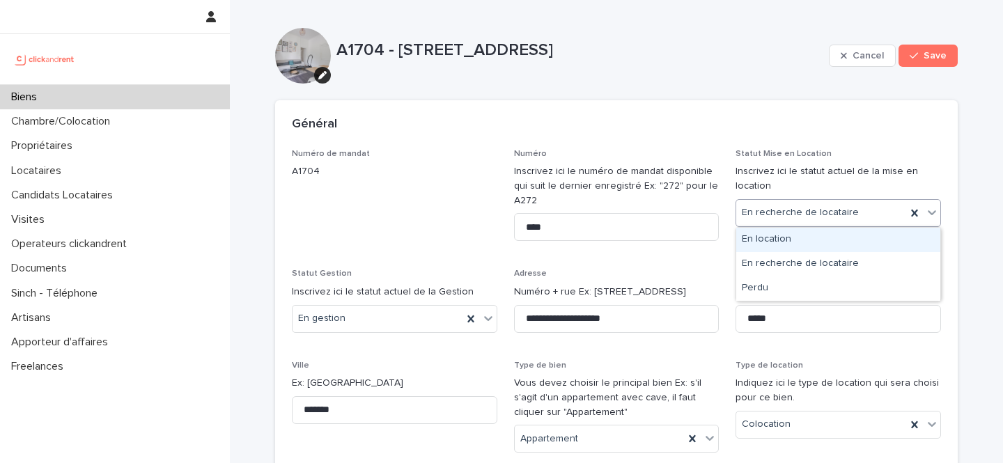
click at [796, 232] on div "En location" at bounding box center [838, 240] width 204 height 24
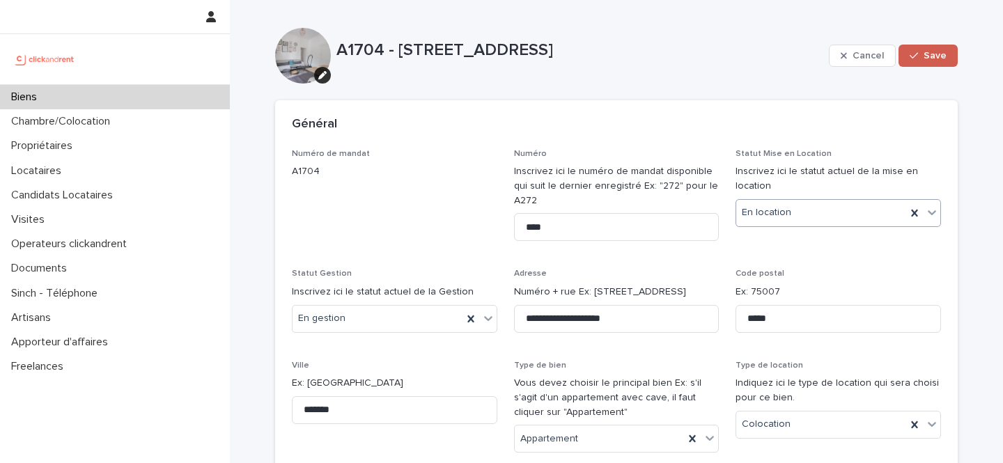
click at [927, 49] on button "Save" at bounding box center [928, 56] width 59 height 22
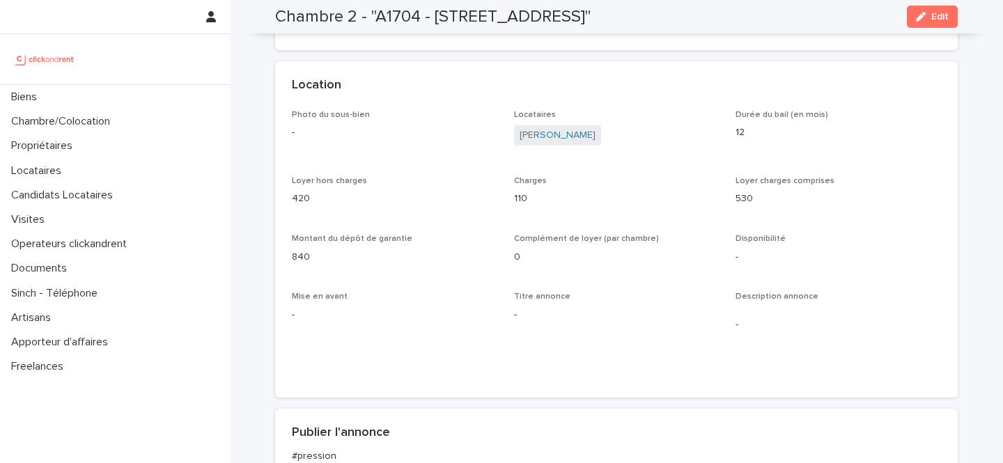
scroll to position [274, 0]
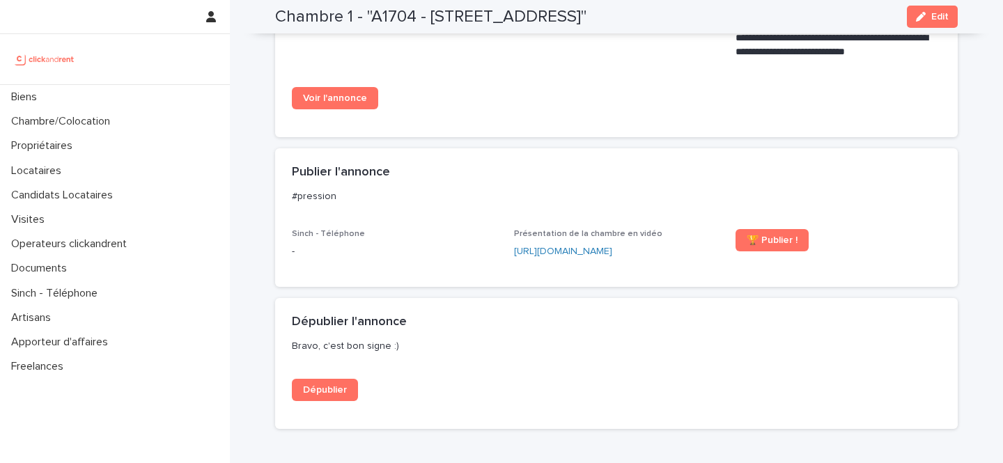
scroll to position [1066, 0]
click at [337, 383] on link "Dépublier" at bounding box center [325, 390] width 66 height 22
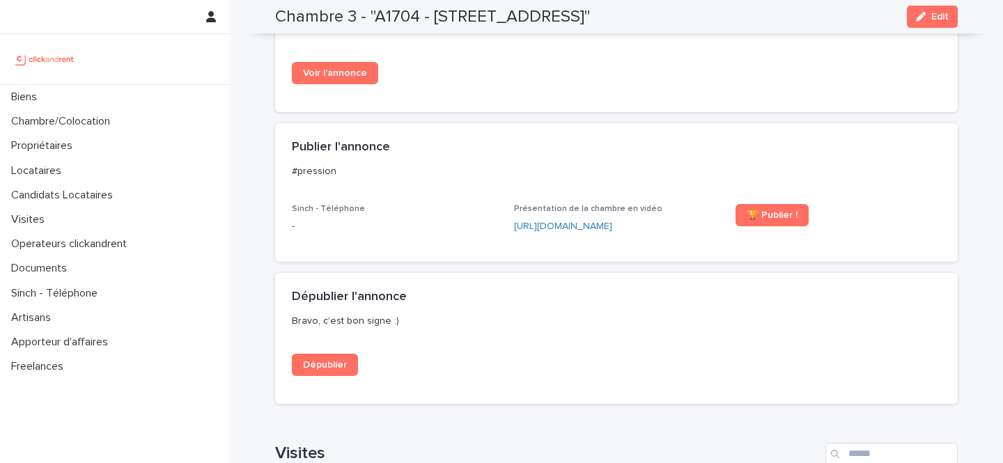
scroll to position [1044, 0]
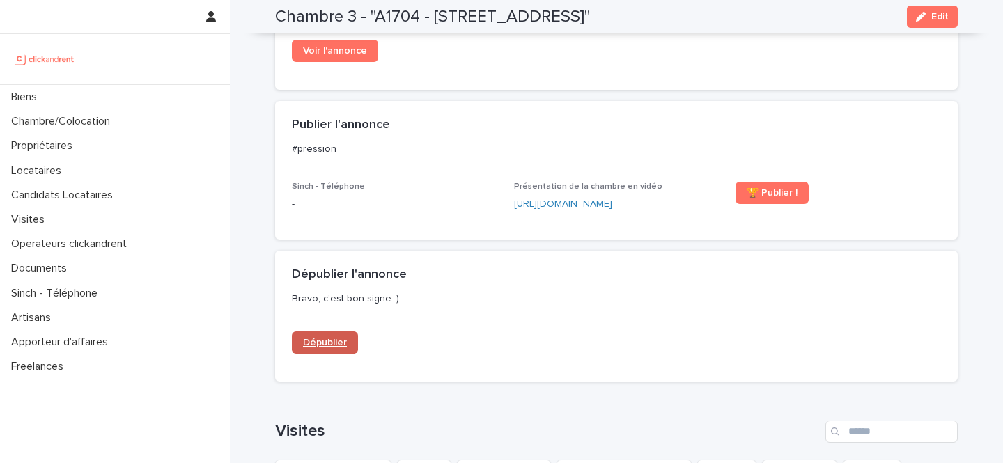
click at [338, 339] on span "Dépublier" at bounding box center [325, 343] width 44 height 10
